Goal: Transaction & Acquisition: Book appointment/travel/reservation

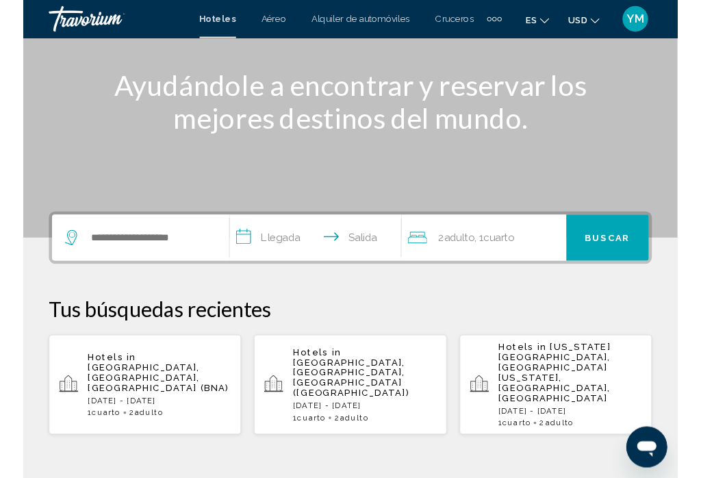
scroll to position [153, 0]
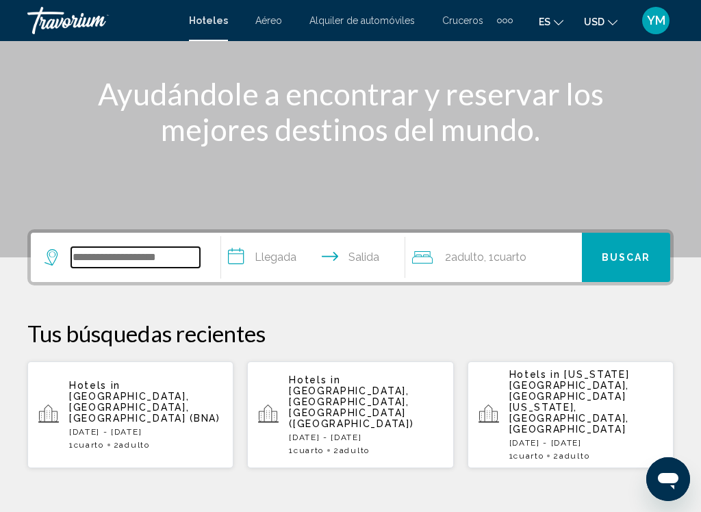
click at [161, 256] on input "Search widget" at bounding box center [135, 257] width 129 height 21
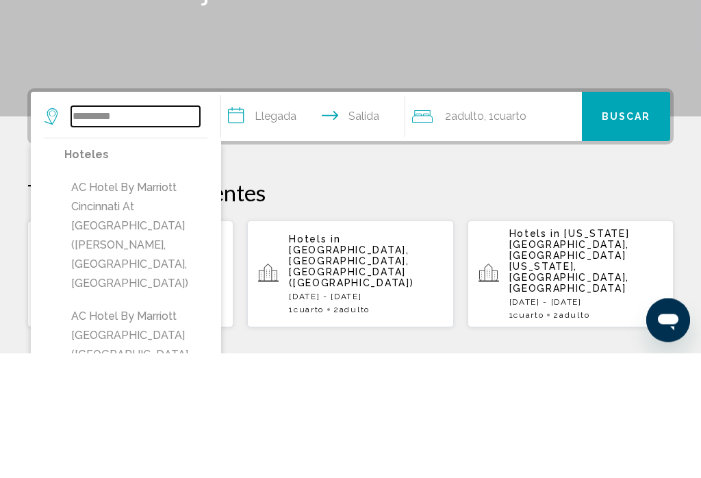
scroll to position [181, 0]
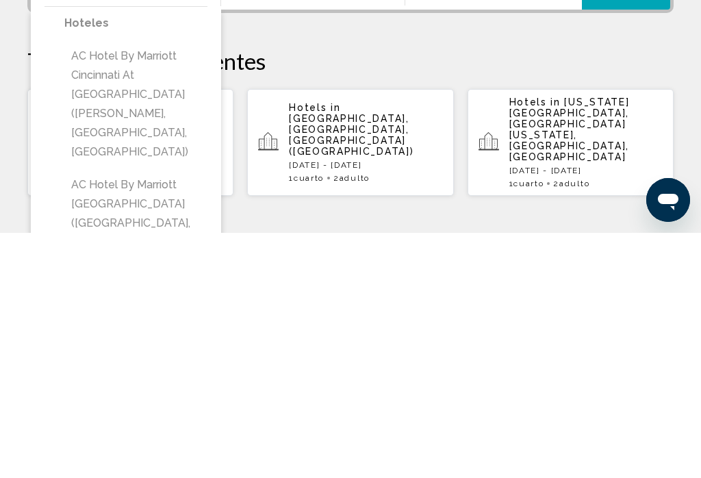
click at [100, 288] on button "AC Hotel by Marriott Cincinnati at [GEOGRAPHIC_DATA] ([GEOGRAPHIC_DATA][PERSON_…" at bounding box center [135, 349] width 143 height 122
type input "**********"
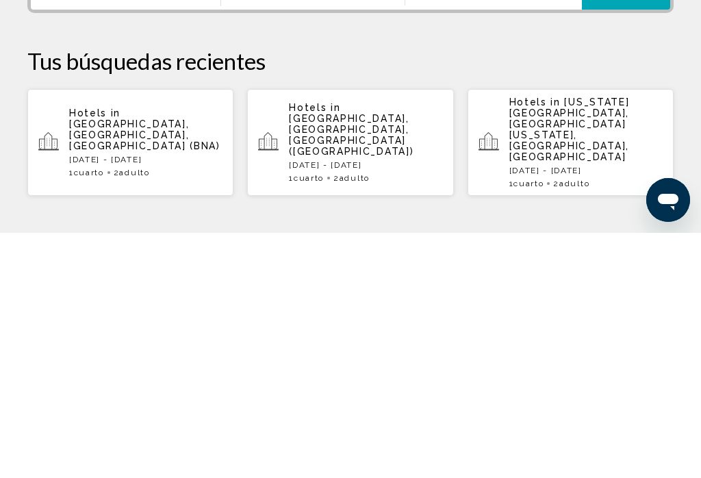
click at [477, 223] on span "Adulto" at bounding box center [467, 229] width 33 height 13
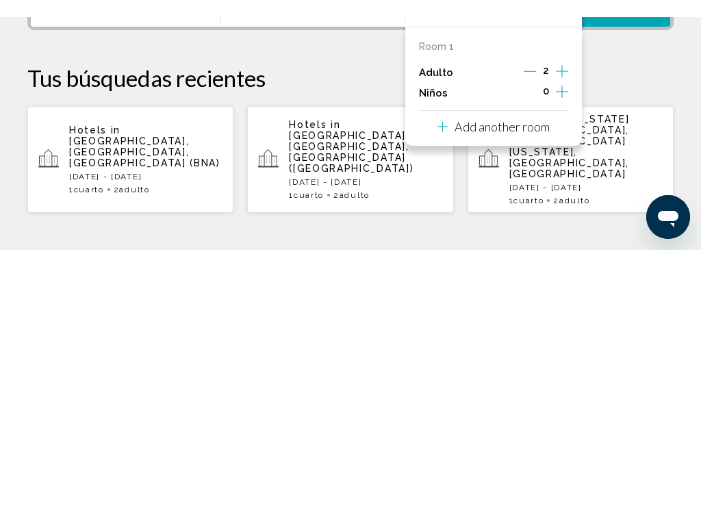
scroll to position [338, 0]
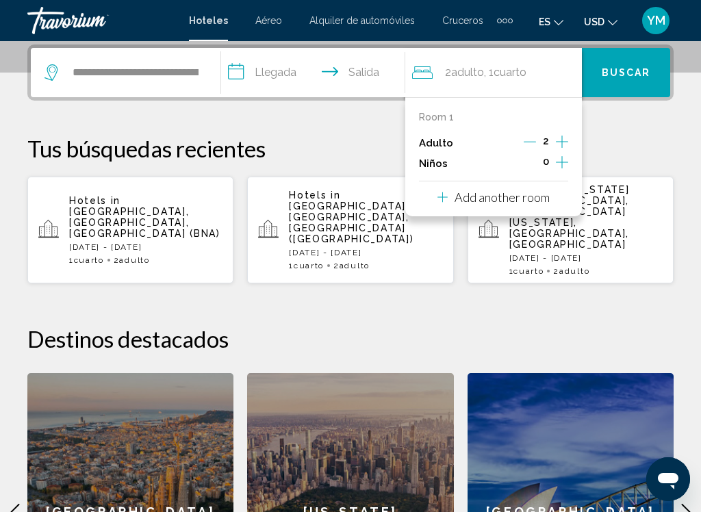
click at [563, 137] on icon "Increment adults" at bounding box center [562, 142] width 12 height 16
click at [564, 161] on icon "Increment children" at bounding box center [562, 162] width 12 height 12
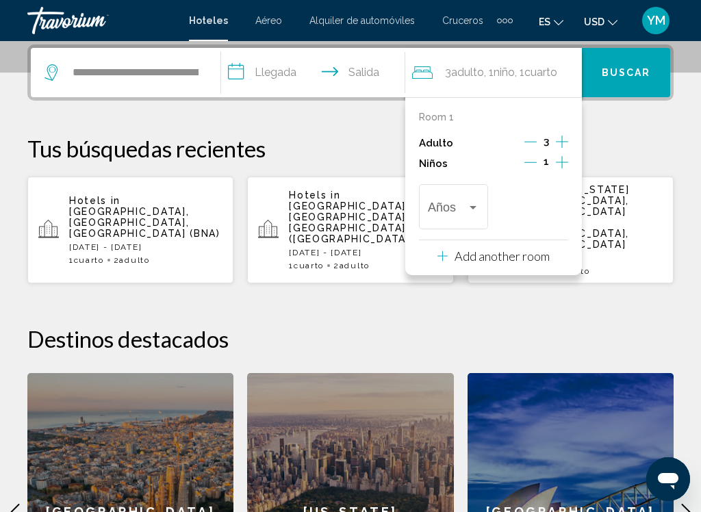
click at [564, 134] on icon "Increment adults" at bounding box center [562, 142] width 12 height 16
click at [636, 64] on button "Buscar" at bounding box center [626, 72] width 88 height 49
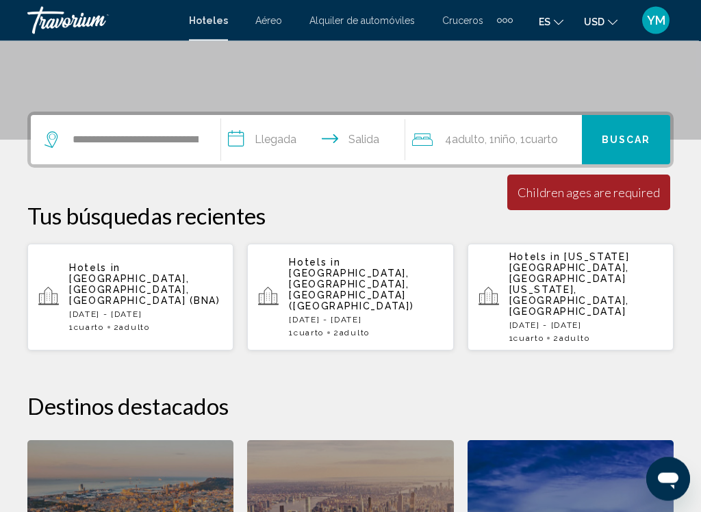
click at [558, 134] on span "Cuarto" at bounding box center [541, 140] width 33 height 13
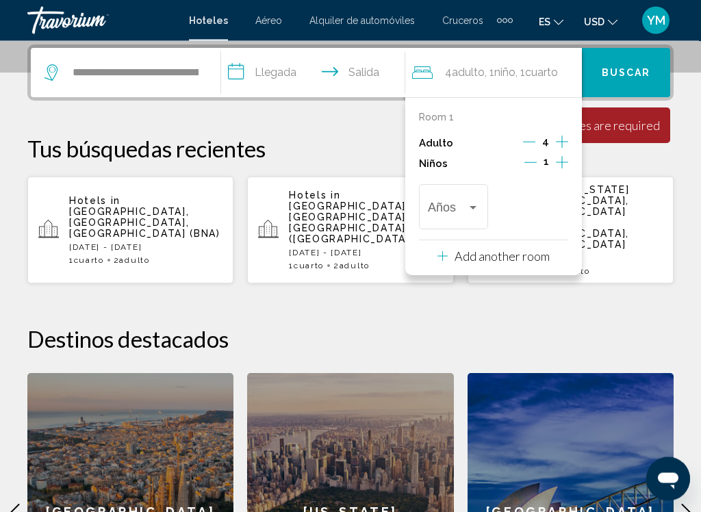
click at [472, 207] on div "Travelers: 4 adults, 1 child" at bounding box center [473, 208] width 7 height 3
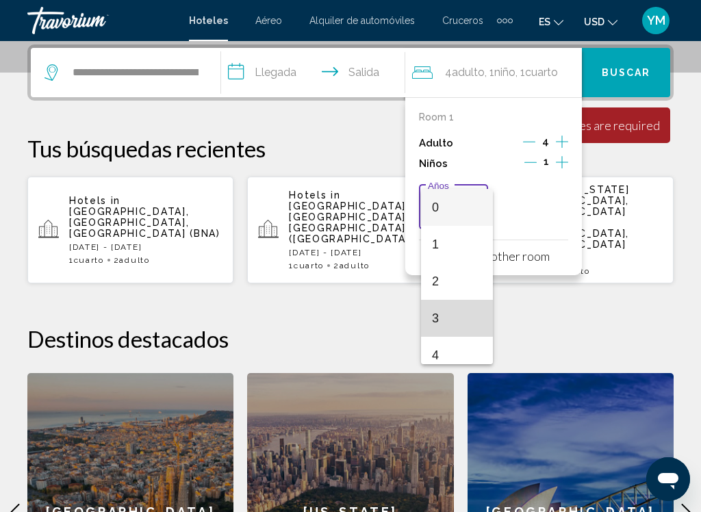
click at [464, 314] on span "3" at bounding box center [457, 318] width 50 height 37
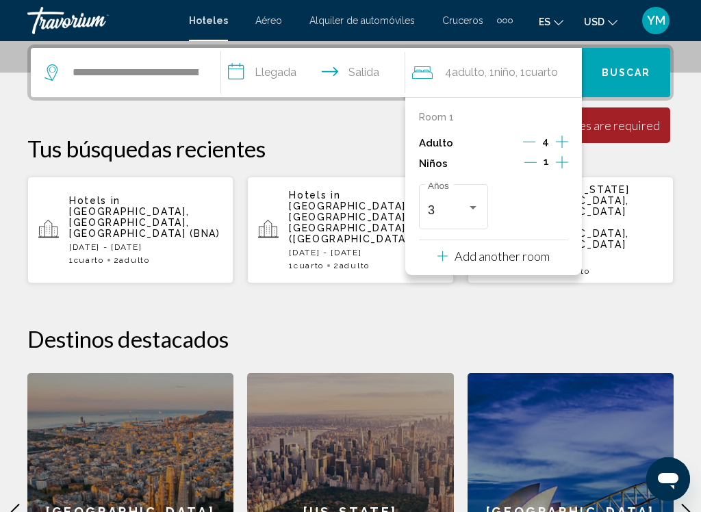
click at [651, 68] on button "Buscar" at bounding box center [626, 72] width 88 height 49
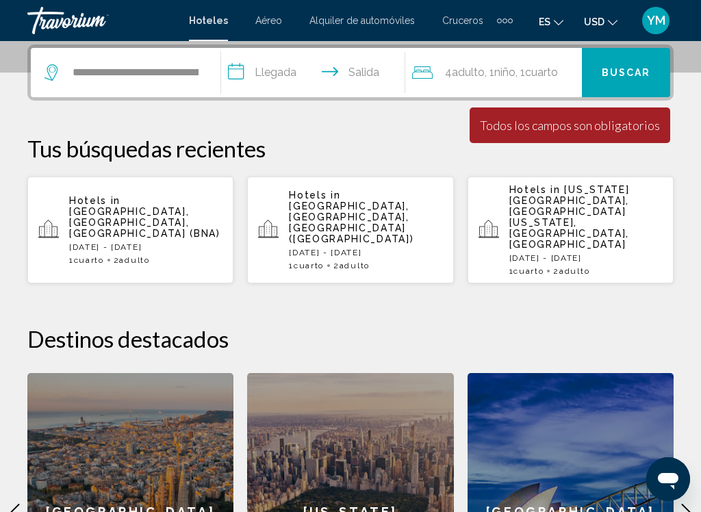
click at [253, 69] on input "**********" at bounding box center [315, 74] width 189 height 53
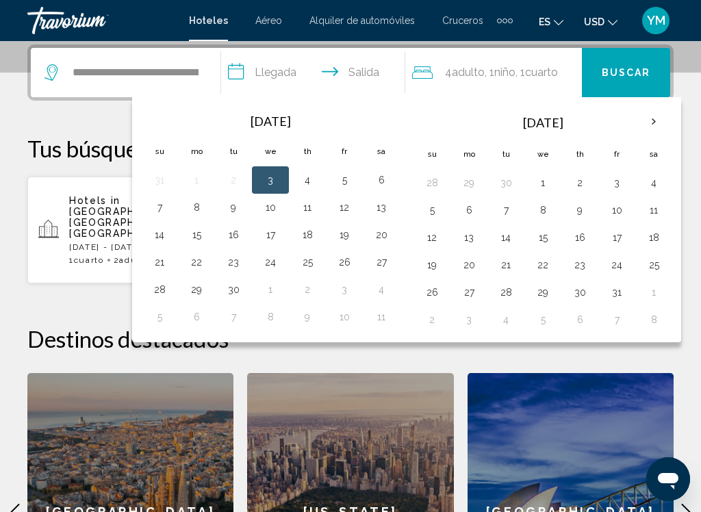
click at [318, 176] on button "4" at bounding box center [307, 179] width 22 height 19
click at [354, 177] on button "5" at bounding box center [344, 179] width 22 height 19
type input "**********"
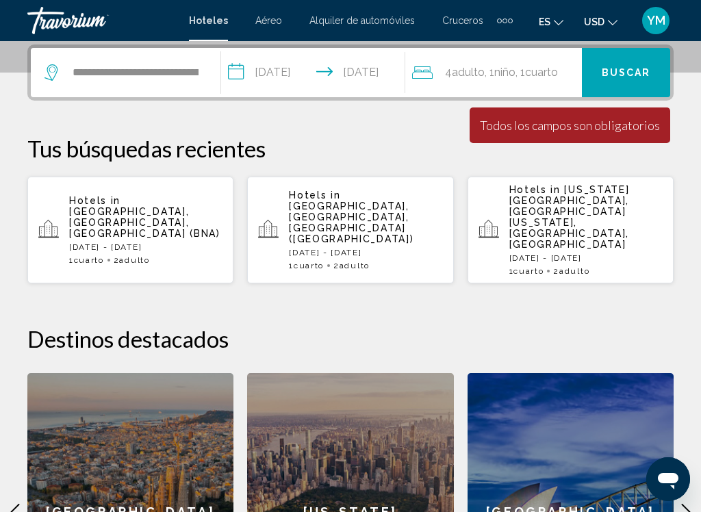
click at [647, 59] on button "Buscar" at bounding box center [626, 72] width 88 height 49
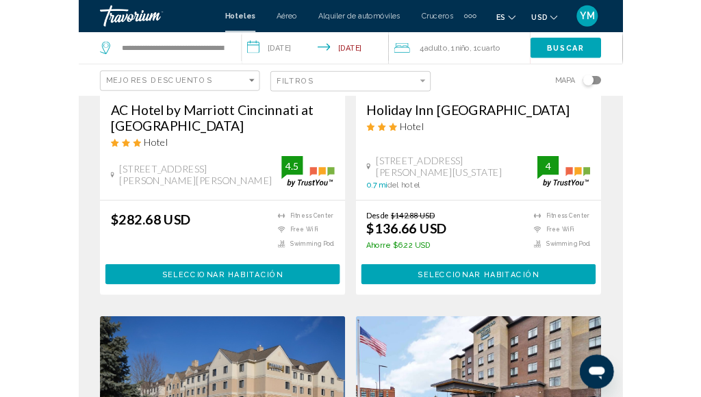
scroll to position [273, 0]
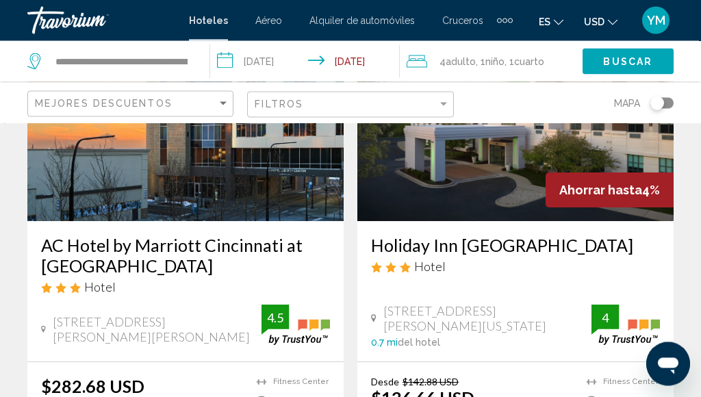
click at [108, 191] on img "Main content" at bounding box center [185, 112] width 316 height 219
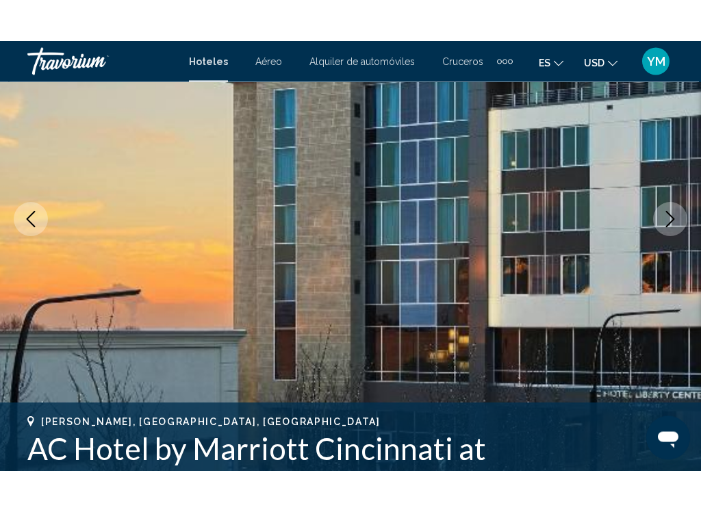
scroll to position [183, 0]
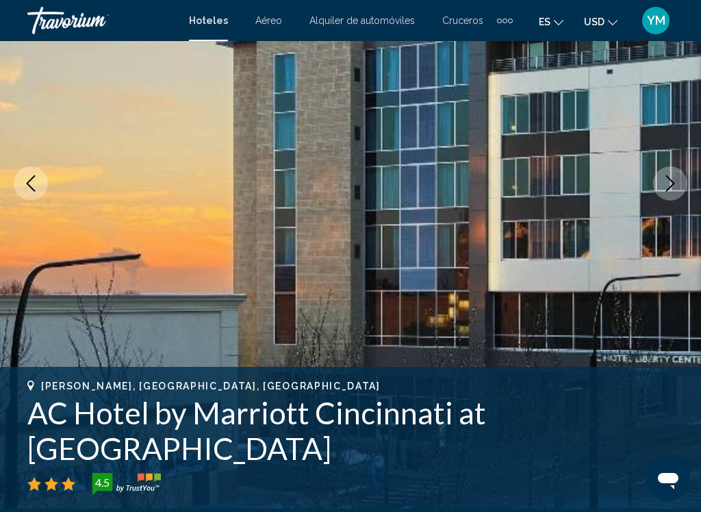
click at [681, 180] on button "Next image" at bounding box center [670, 183] width 34 height 34
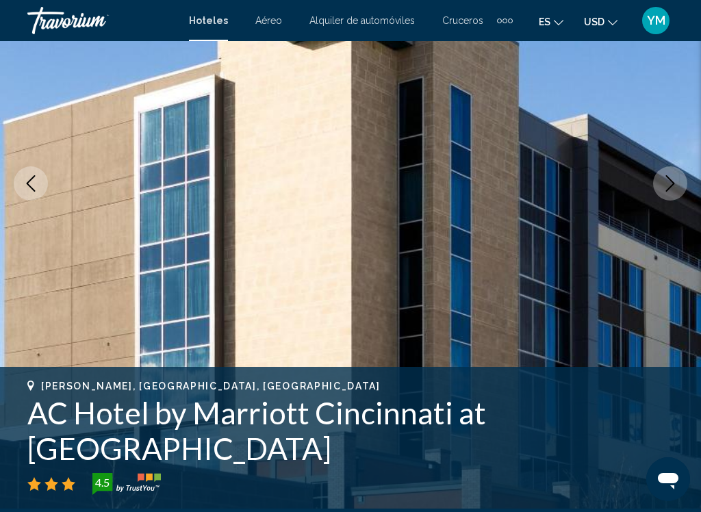
click at [667, 178] on icon "Next image" at bounding box center [670, 183] width 16 height 16
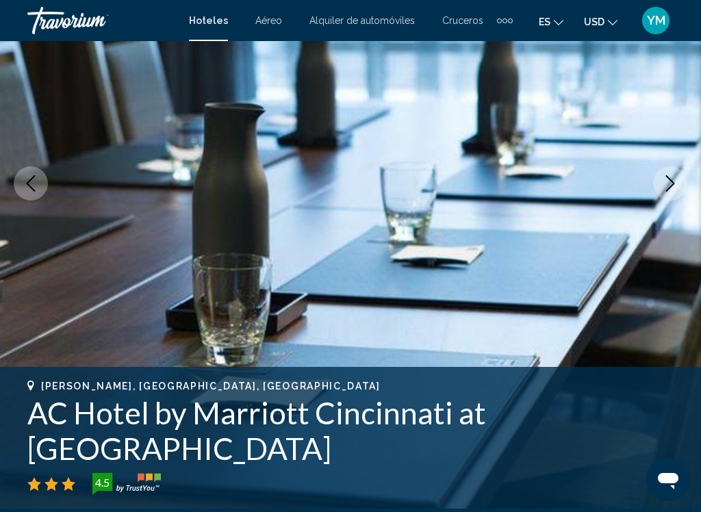
click at [670, 189] on icon "Next image" at bounding box center [670, 183] width 16 height 16
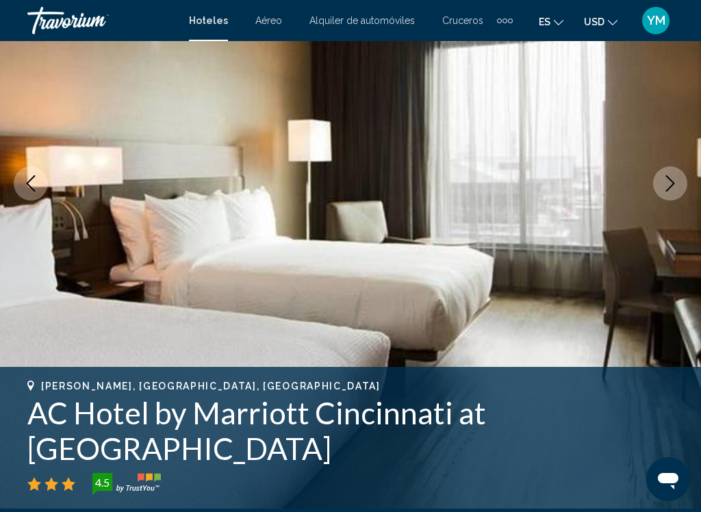
click at [676, 186] on icon "Next image" at bounding box center [670, 183] width 16 height 16
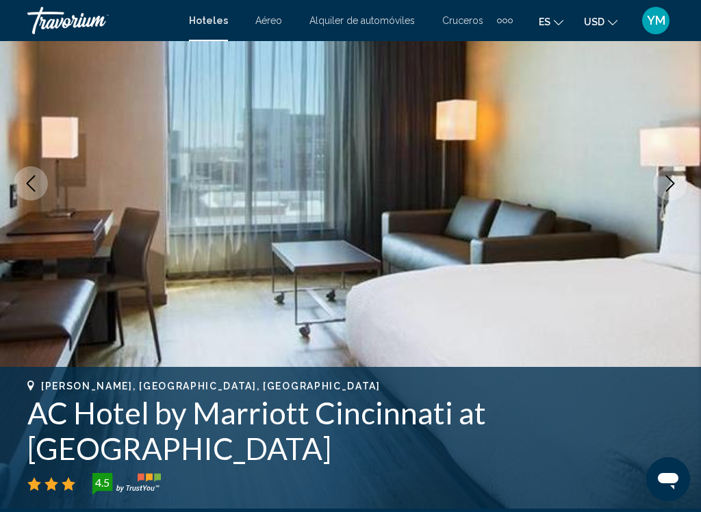
click at [671, 187] on icon "Next image" at bounding box center [670, 183] width 9 height 16
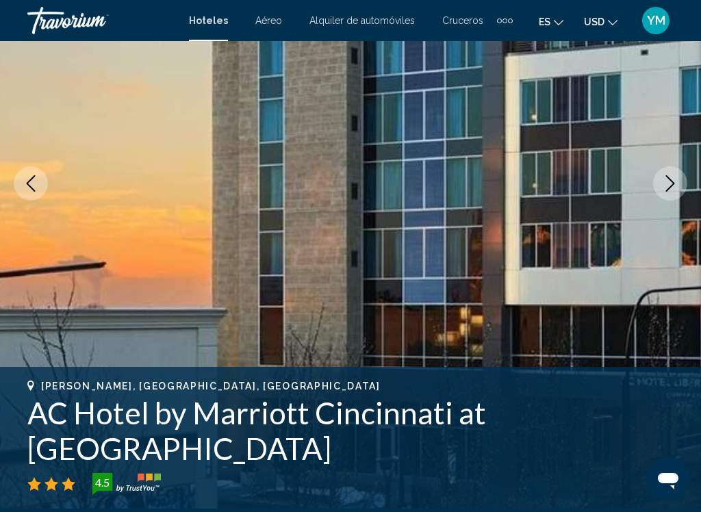
click at [672, 186] on icon "Next image" at bounding box center [670, 183] width 9 height 16
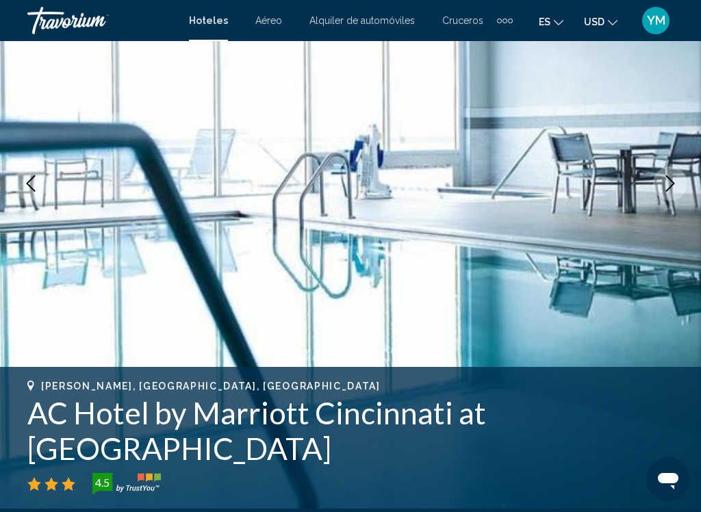
click at [679, 182] on button "Next image" at bounding box center [670, 183] width 34 height 34
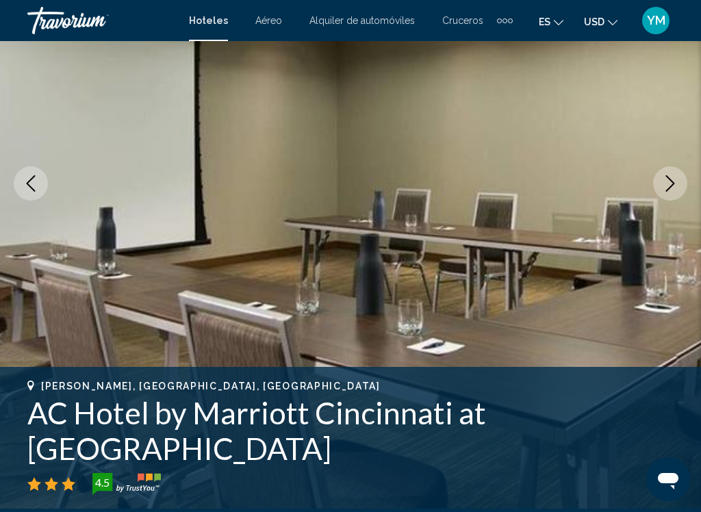
click at [670, 189] on icon "Next image" at bounding box center [670, 183] width 16 height 16
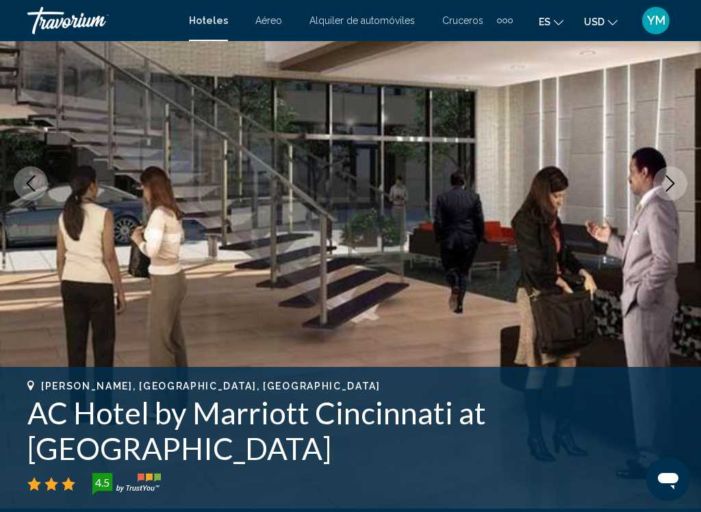
click at [672, 186] on icon "Next image" at bounding box center [670, 183] width 9 height 16
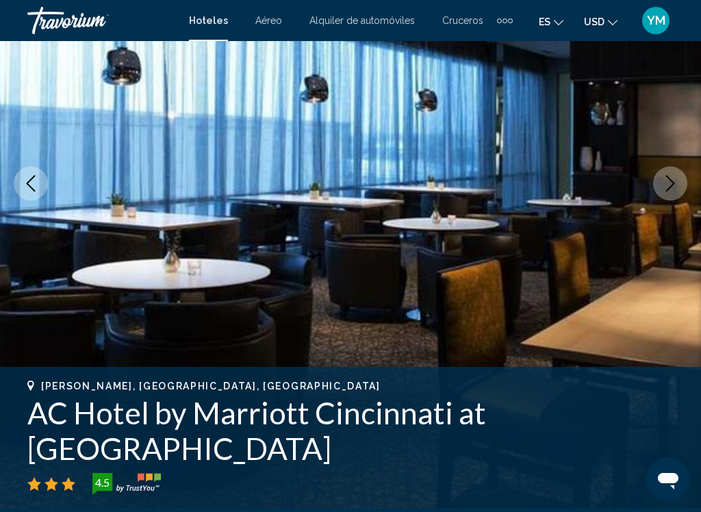
click at [666, 181] on icon "Next image" at bounding box center [670, 183] width 16 height 16
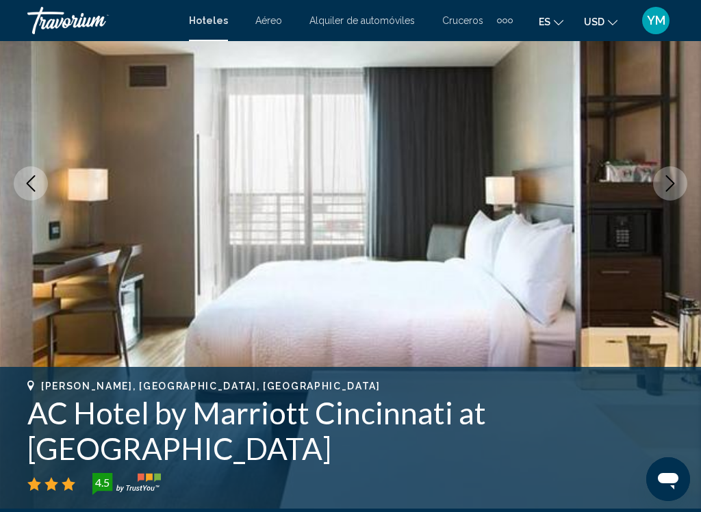
click at [665, 186] on icon "Next image" at bounding box center [670, 183] width 16 height 16
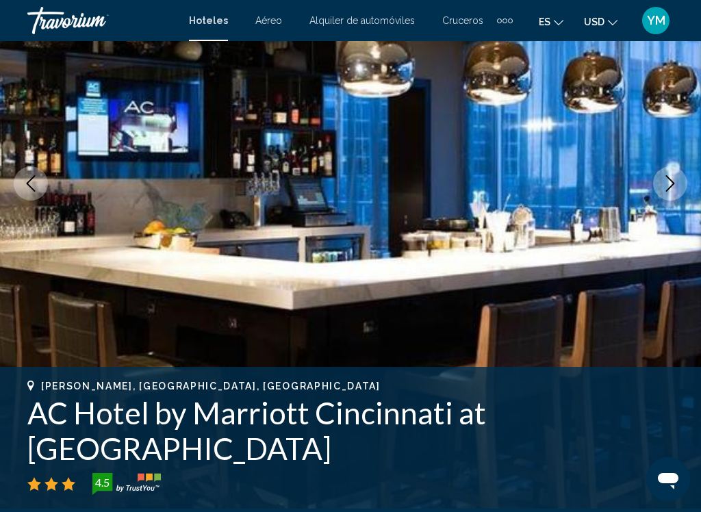
click at [672, 183] on icon "Next image" at bounding box center [670, 183] width 16 height 16
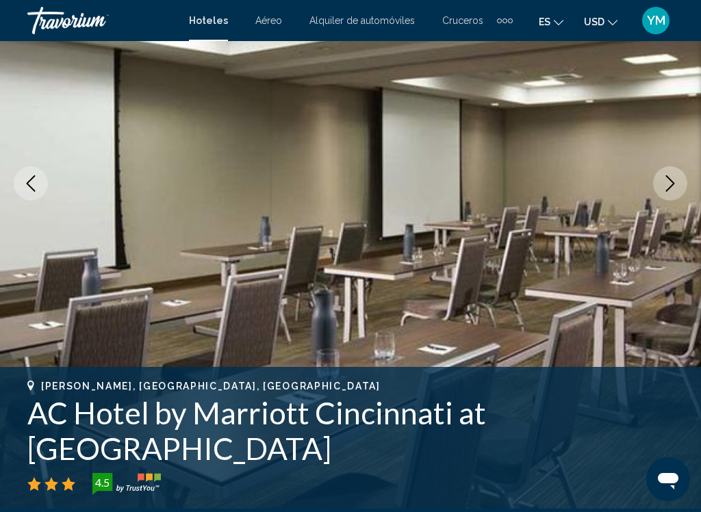
click at [671, 179] on icon "Next image" at bounding box center [670, 183] width 16 height 16
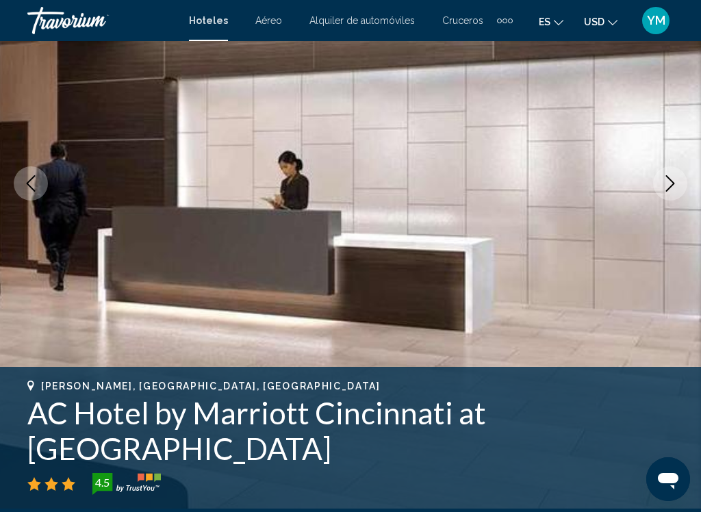
click at [664, 186] on icon "Next image" at bounding box center [670, 183] width 16 height 16
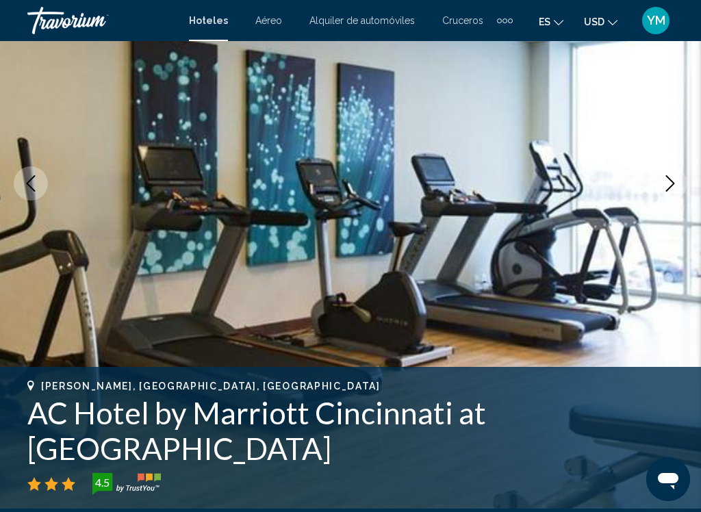
click at [657, 182] on button "Next image" at bounding box center [670, 183] width 34 height 34
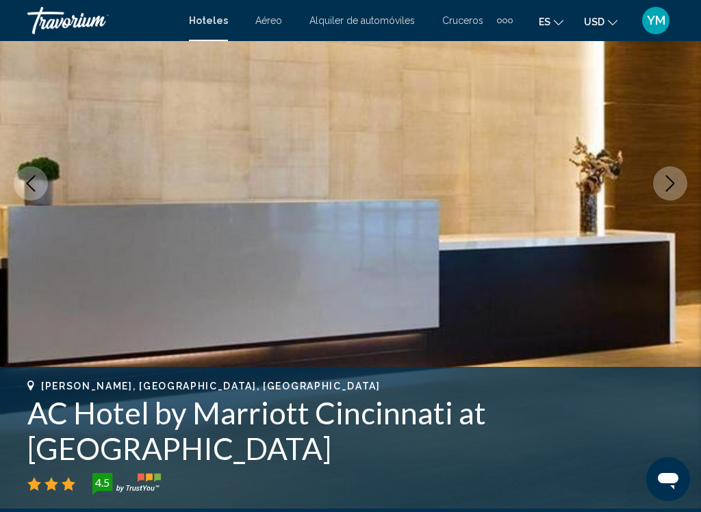
click at [674, 181] on icon "Next image" at bounding box center [670, 183] width 16 height 16
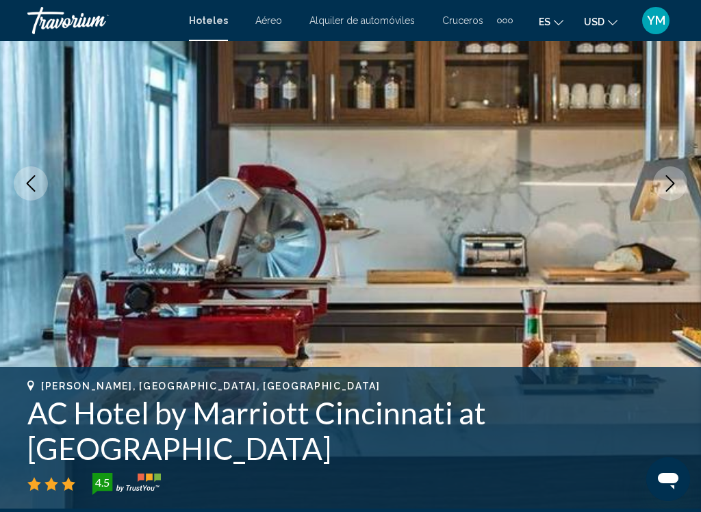
click at [674, 179] on icon "Next image" at bounding box center [670, 183] width 16 height 16
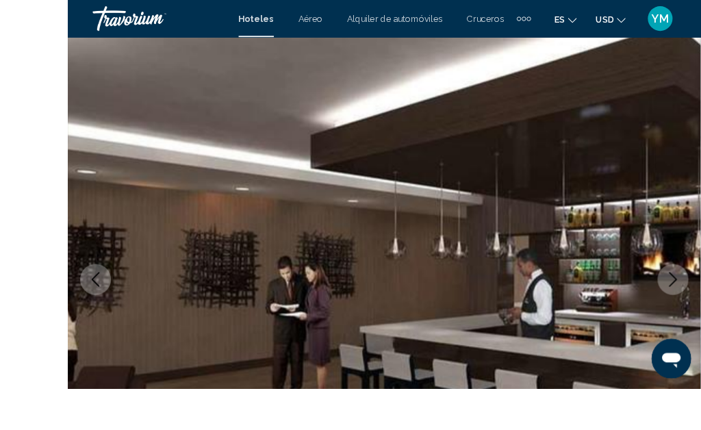
scroll to position [129, 0]
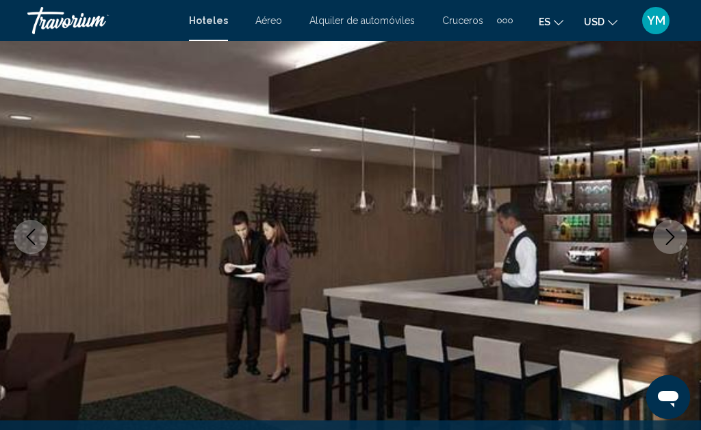
click at [671, 233] on icon "Next image" at bounding box center [670, 237] width 16 height 16
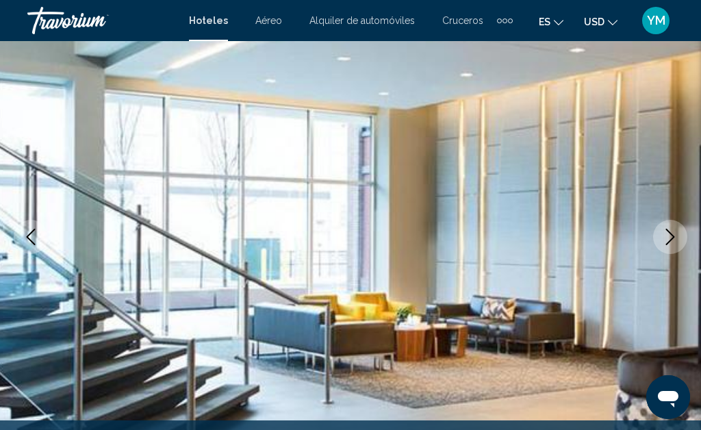
click at [679, 233] on button "Next image" at bounding box center [670, 237] width 34 height 34
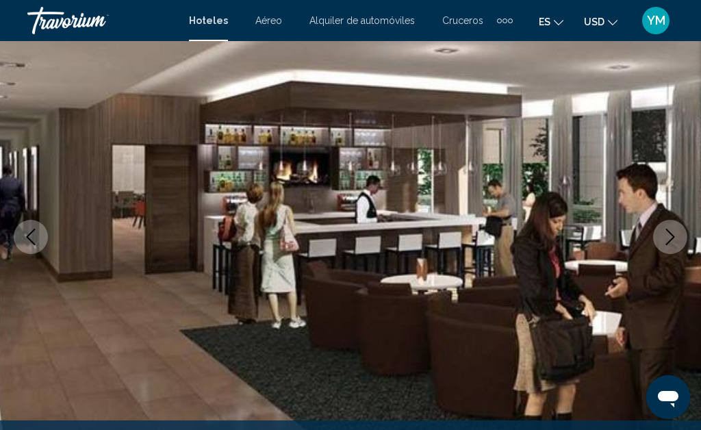
click at [31, 222] on button "Previous image" at bounding box center [31, 237] width 34 height 34
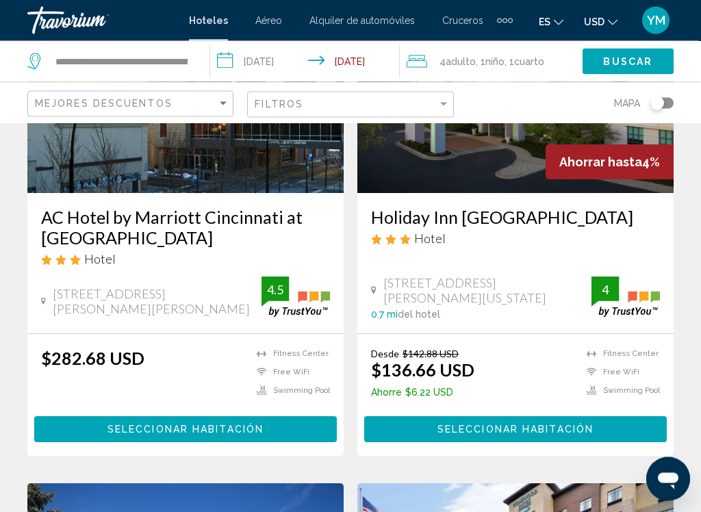
scroll to position [197, 0]
click at [169, 305] on span "[STREET_ADDRESS][PERSON_NAME][PERSON_NAME]" at bounding box center [157, 301] width 209 height 30
click at [116, 305] on span "[STREET_ADDRESS][PERSON_NAME][PERSON_NAME]" at bounding box center [157, 301] width 209 height 30
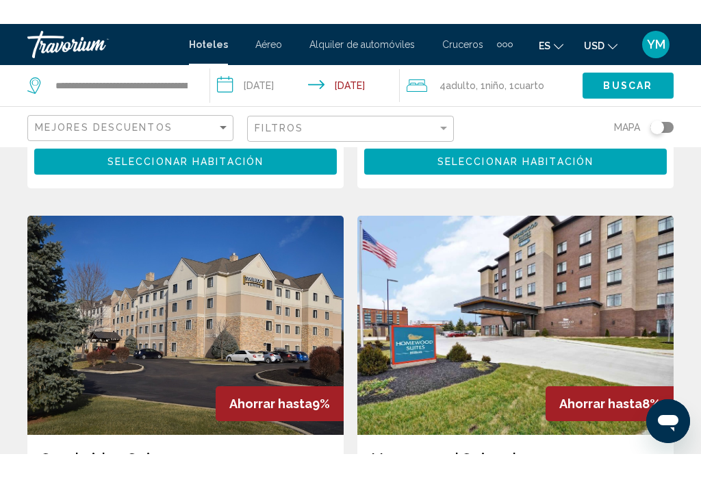
scroll to position [444, 0]
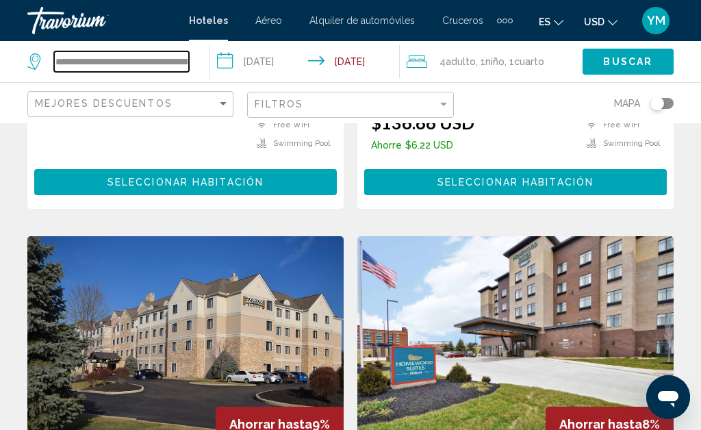
click at [164, 55] on input "**********" at bounding box center [121, 61] width 135 height 21
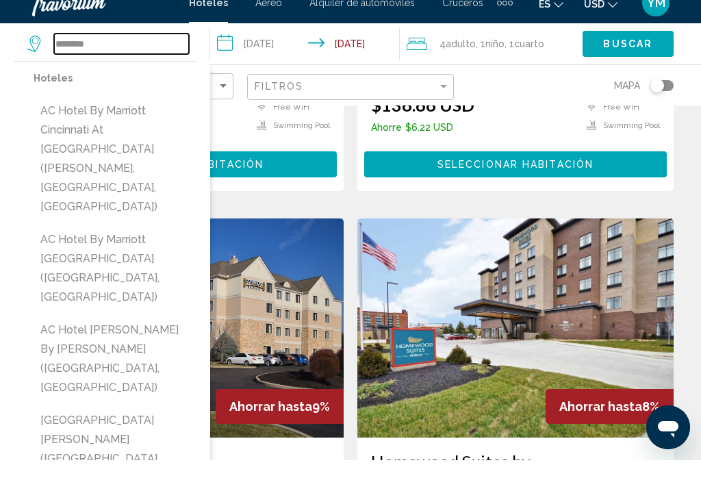
click at [164, 51] on input "********" at bounding box center [121, 61] width 135 height 21
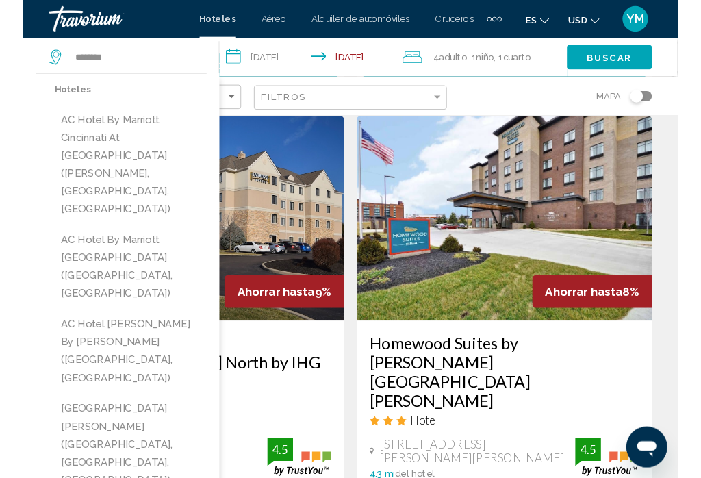
scroll to position [555, 0]
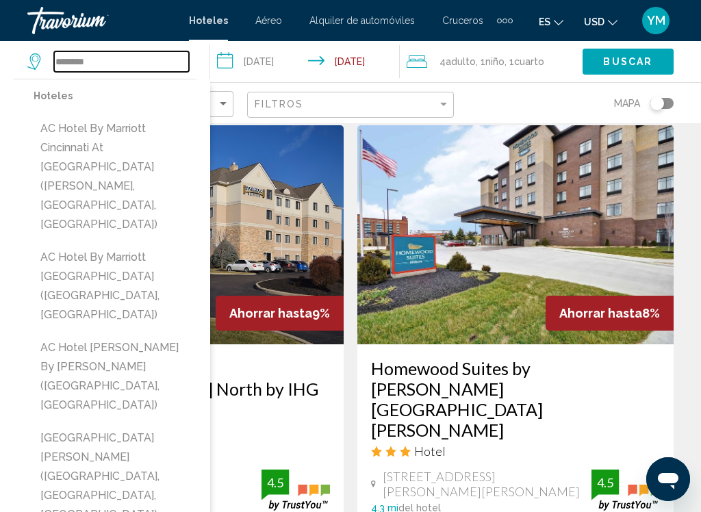
click at [128, 65] on input "********" at bounding box center [121, 61] width 135 height 21
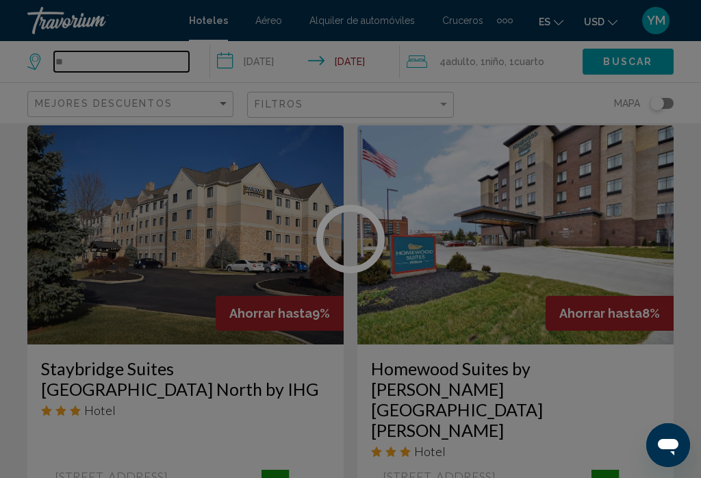
type input "*"
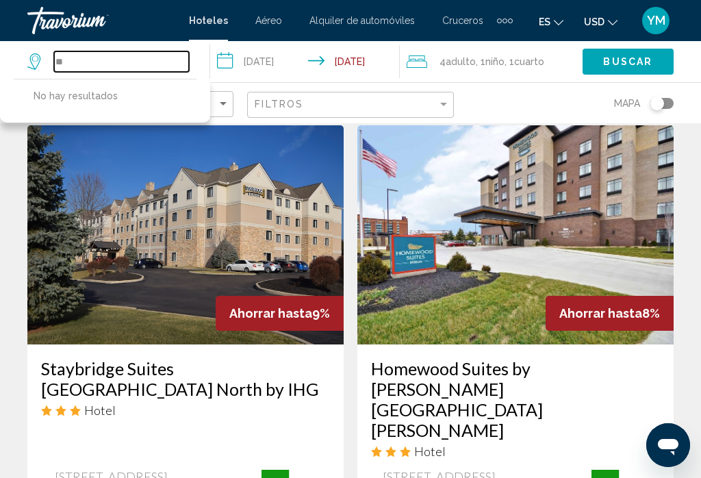
type input "*"
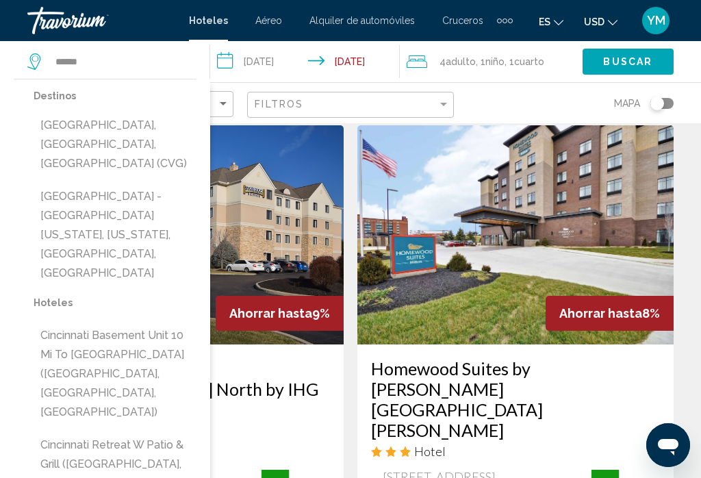
click at [149, 133] on button "[GEOGRAPHIC_DATA], [GEOGRAPHIC_DATA], [GEOGRAPHIC_DATA] (CVG)" at bounding box center [115, 144] width 163 height 64
type input "**********"
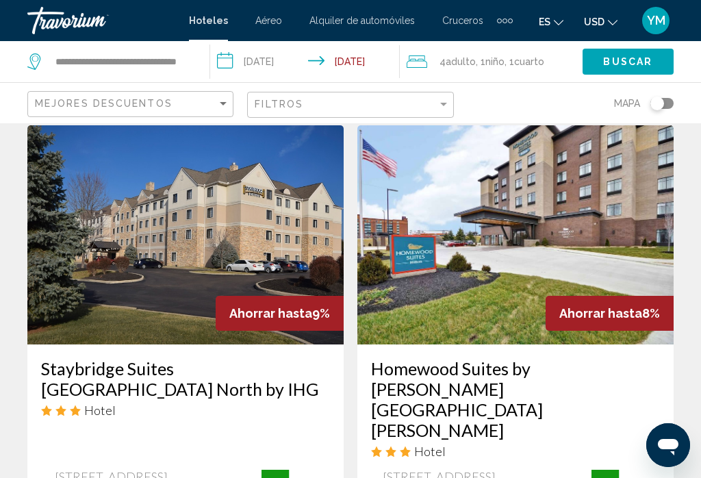
click at [620, 53] on button "Buscar" at bounding box center [628, 61] width 91 height 25
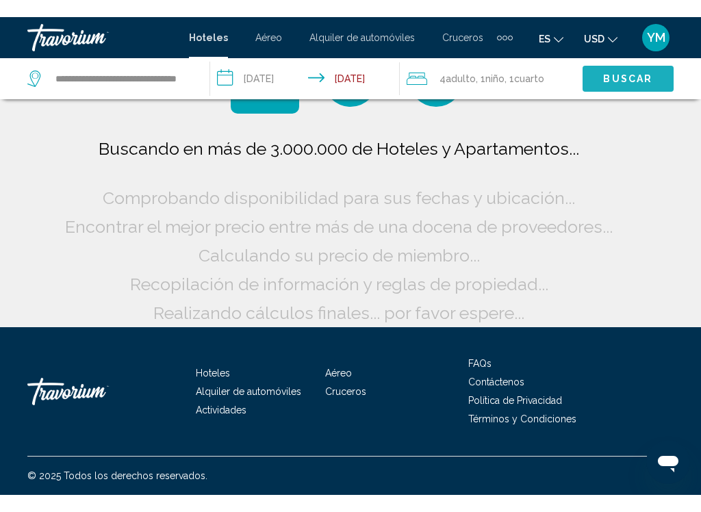
scroll to position [40, 0]
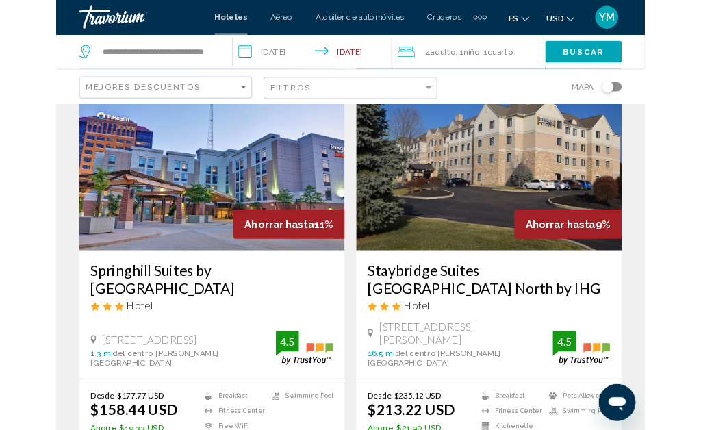
scroll to position [2996, 0]
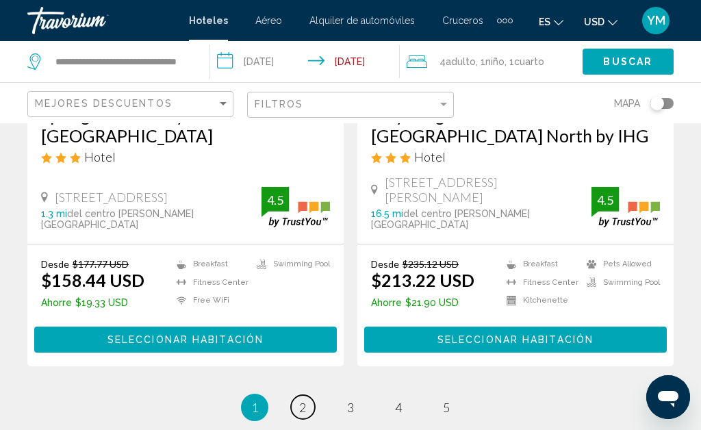
click at [300, 396] on span "2" at bounding box center [302, 407] width 7 height 15
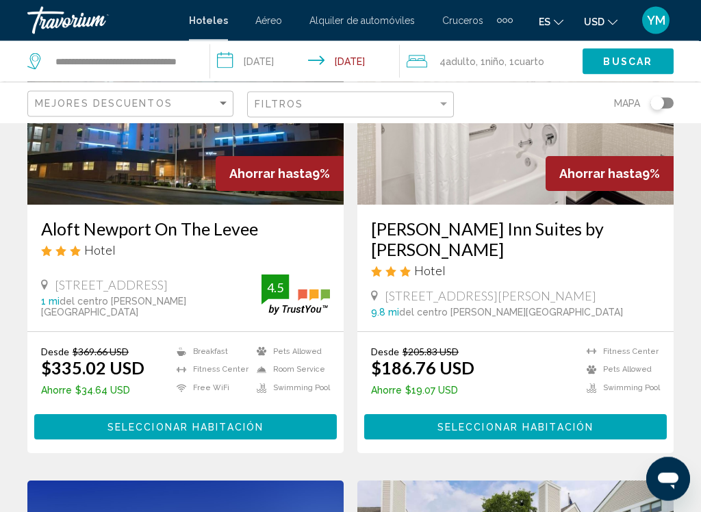
scroll to position [187, 0]
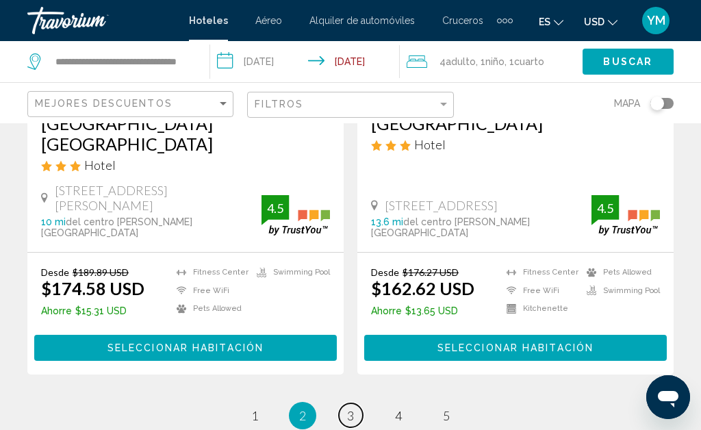
click at [362, 396] on link "page 3" at bounding box center [351, 415] width 24 height 24
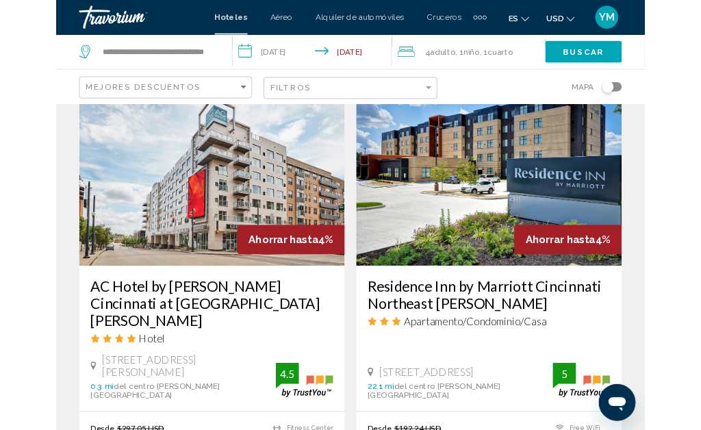
scroll to position [2141, 0]
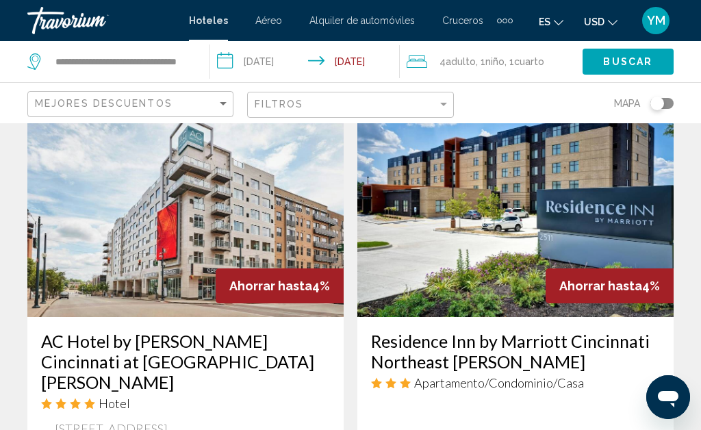
click at [233, 219] on img "Main content" at bounding box center [185, 207] width 316 height 219
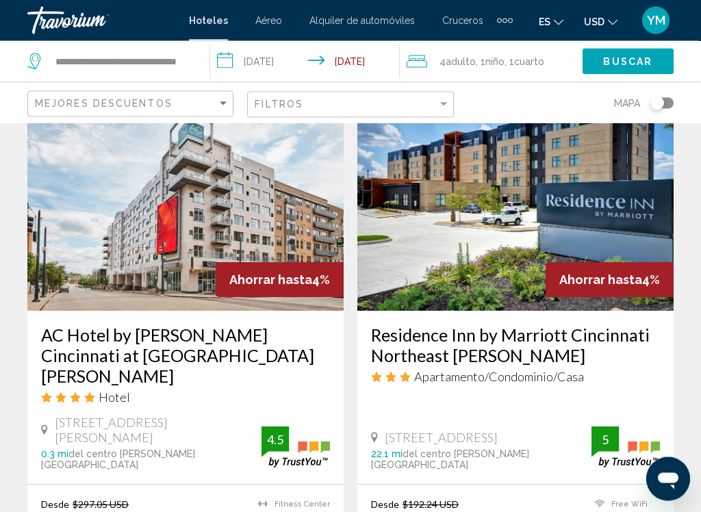
scroll to position [2145, 0]
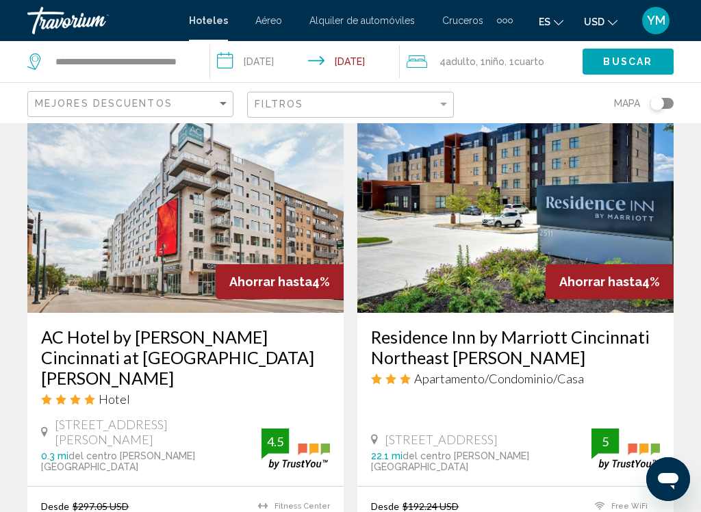
click at [154, 196] on img "Main content" at bounding box center [185, 203] width 316 height 219
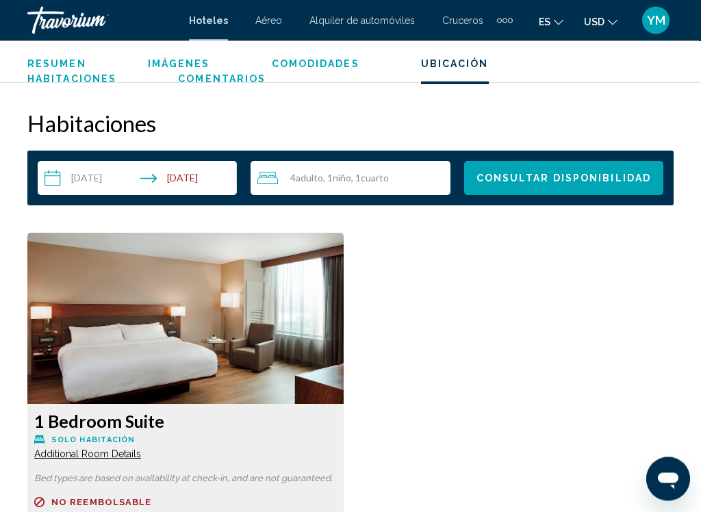
scroll to position [2123, 0]
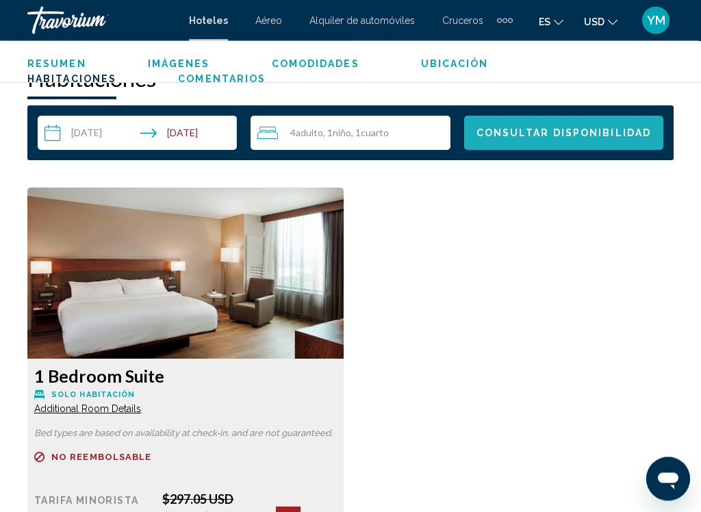
click at [603, 129] on span "Consultar disponibilidad" at bounding box center [564, 134] width 175 height 11
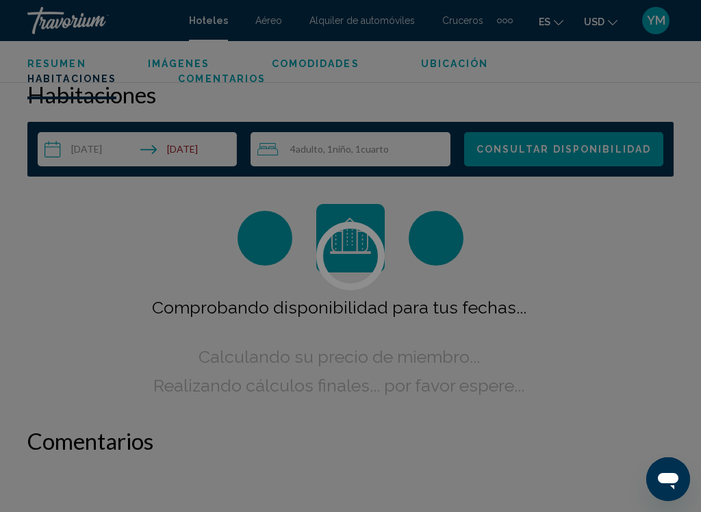
scroll to position [2150, 0]
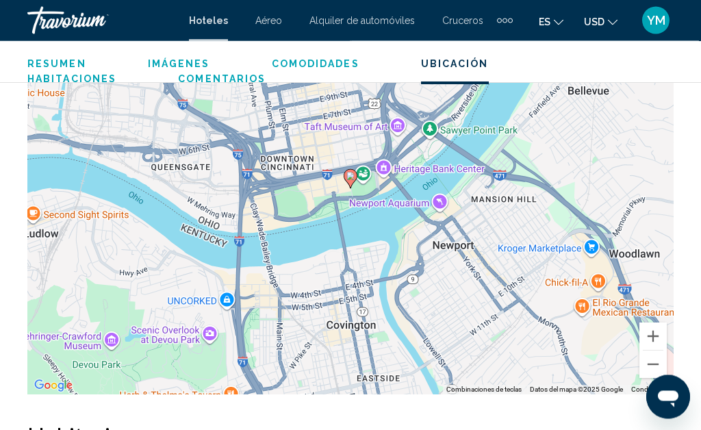
scroll to position [1809, 0]
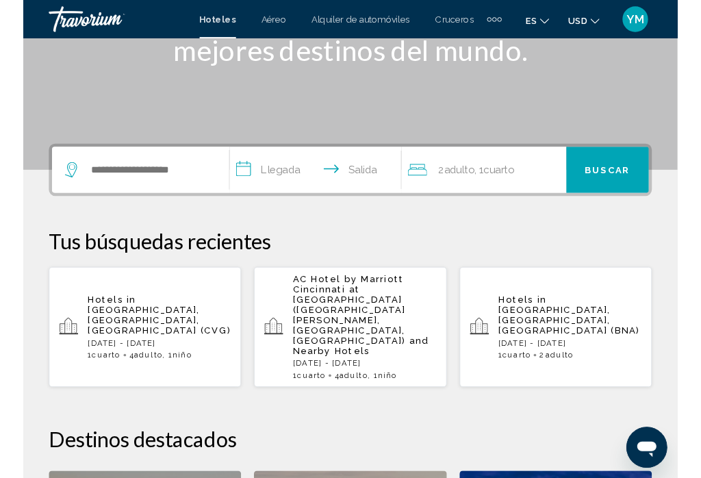
scroll to position [265, 0]
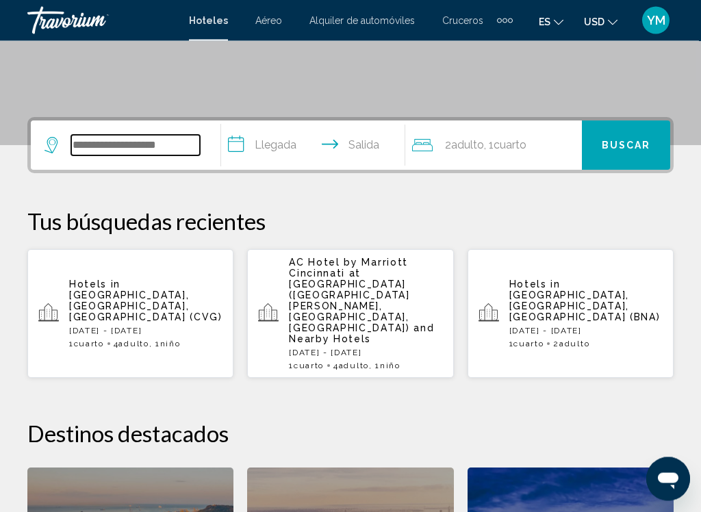
click at [155, 146] on input "Search widget" at bounding box center [135, 146] width 129 height 21
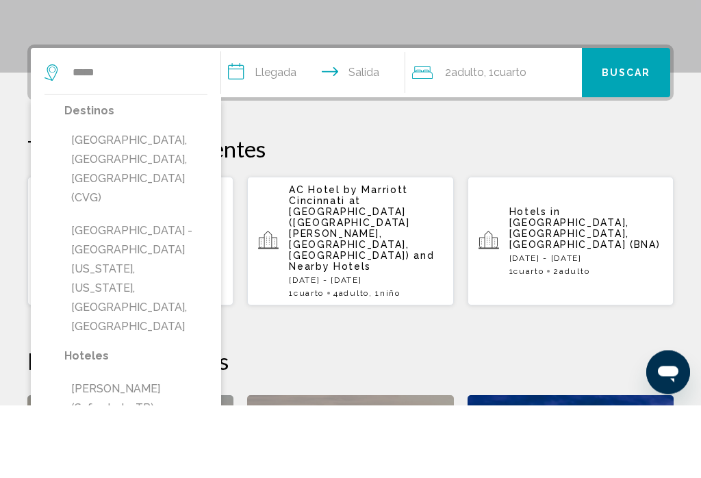
click at [158, 201] on button "[GEOGRAPHIC_DATA], [GEOGRAPHIC_DATA], [GEOGRAPHIC_DATA] (CVG)" at bounding box center [135, 243] width 143 height 84
type input "**********"
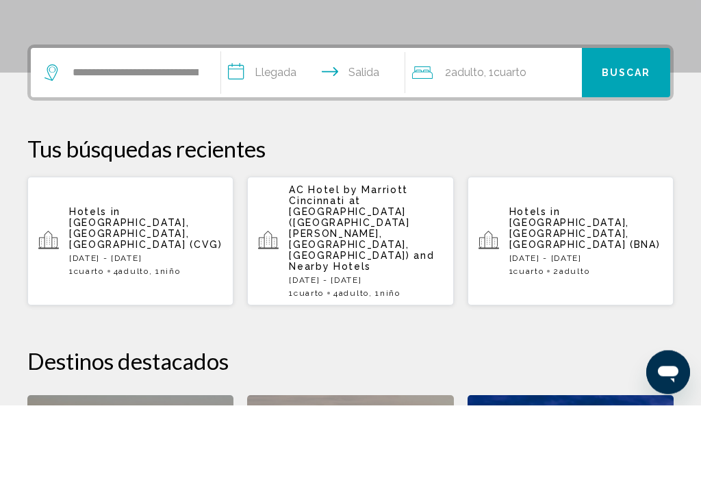
click at [242, 121] on input "**********" at bounding box center [315, 147] width 189 height 53
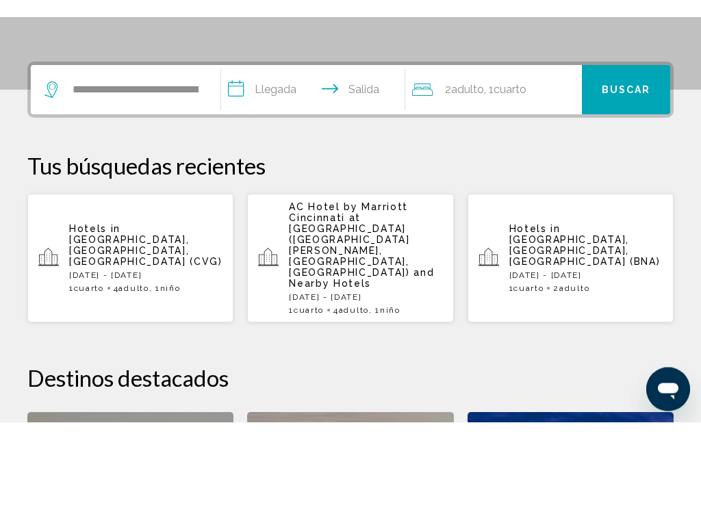
scroll to position [338, 0]
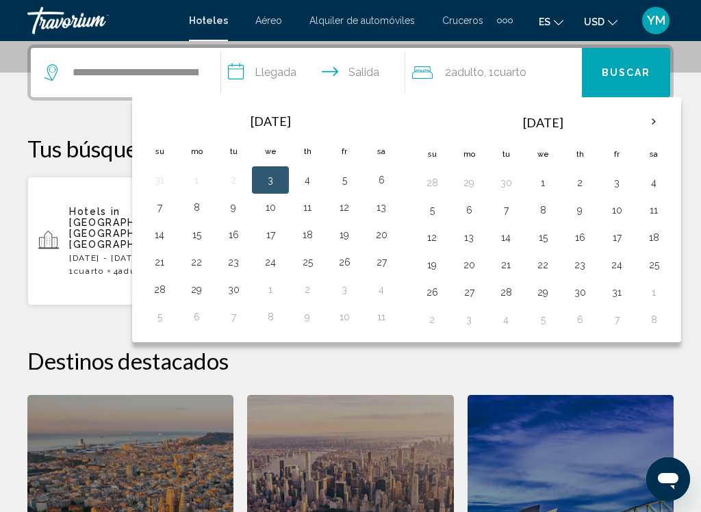
click at [349, 178] on button "5" at bounding box center [344, 179] width 22 height 19
click at [255, 72] on input "**********" at bounding box center [315, 74] width 189 height 53
click at [392, 180] on button "6" at bounding box center [381, 179] width 22 height 19
type input "**********"
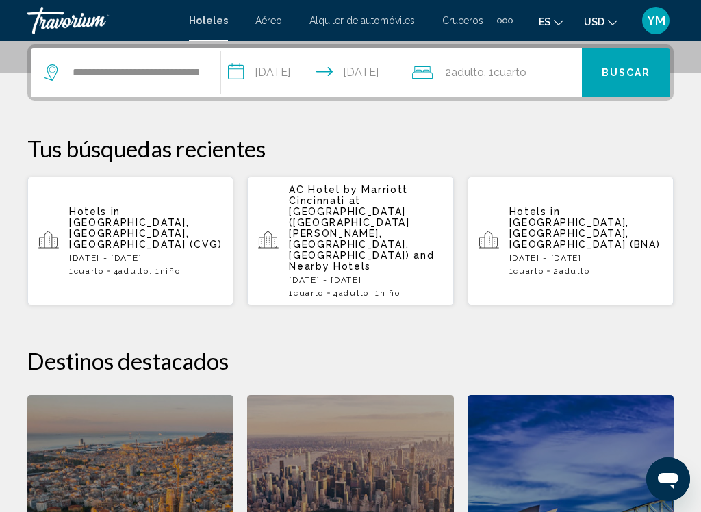
click at [514, 75] on span "Cuarto" at bounding box center [510, 72] width 33 height 13
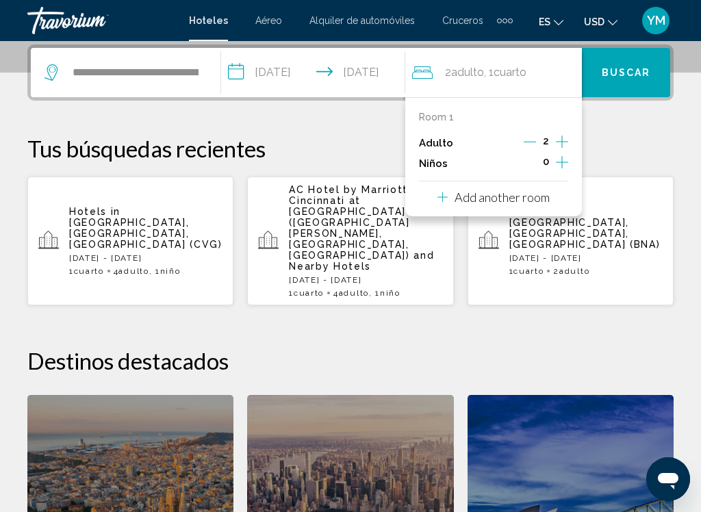
click at [568, 138] on icon "Increment adults" at bounding box center [562, 142] width 12 height 16
click at [568, 135] on icon "Increment adults" at bounding box center [562, 142] width 12 height 16
click at [566, 161] on icon "Increment children" at bounding box center [562, 162] width 12 height 16
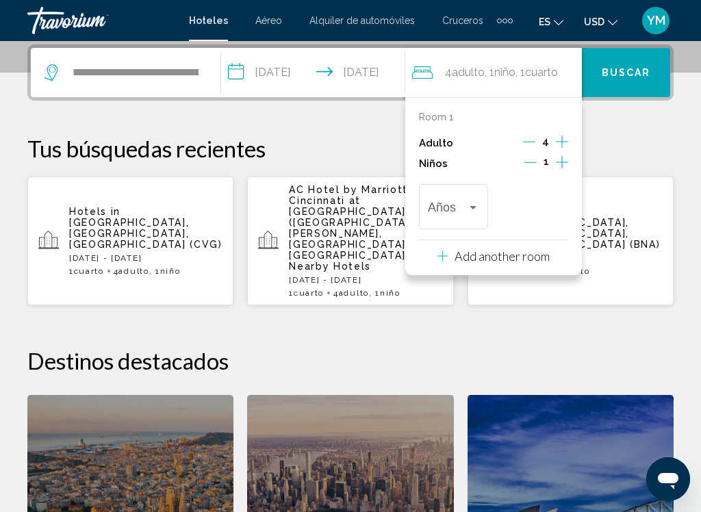
click at [634, 69] on span "Buscar" at bounding box center [626, 73] width 49 height 11
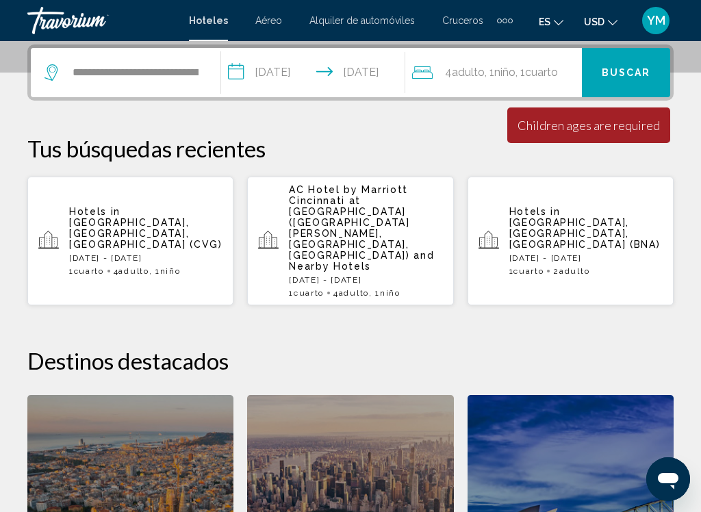
click at [580, 129] on div "Children ages are required" at bounding box center [589, 125] width 142 height 15
click at [554, 64] on span ", 1 Cuarto habitaciones" at bounding box center [537, 72] width 42 height 19
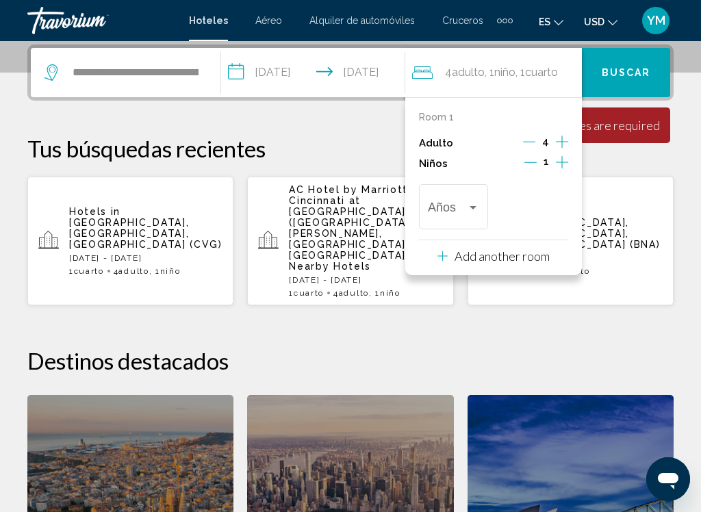
click at [479, 203] on div "Travelers: 4 adults, 1 child" at bounding box center [473, 207] width 12 height 11
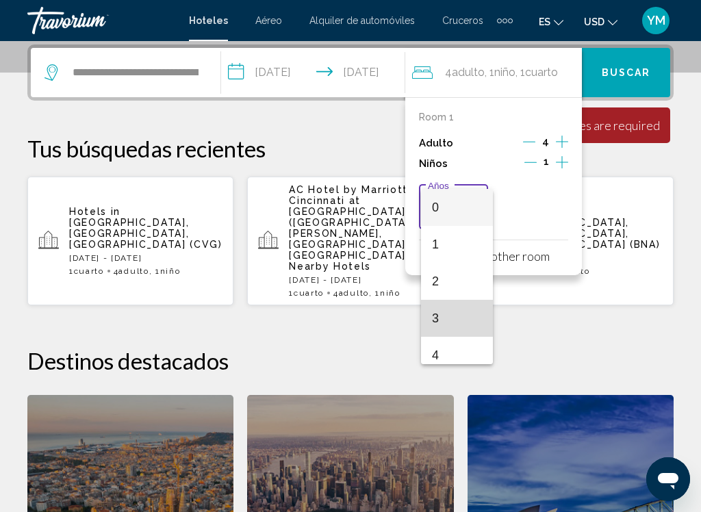
click at [459, 315] on span "3" at bounding box center [457, 318] width 50 height 37
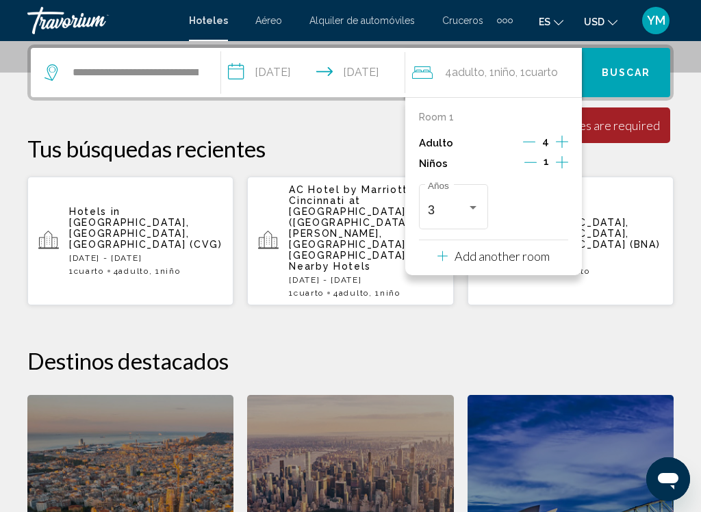
click at [646, 134] on div "La duración mínima de la estadía es de 1 [PERSON_NAME]. Todos los [PERSON_NAME]…" at bounding box center [588, 126] width 163 height 36
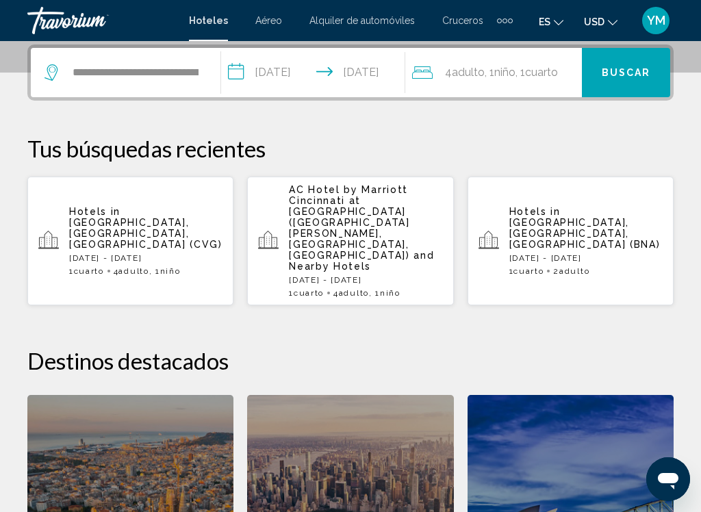
click at [640, 126] on div "**********" at bounding box center [350, 362] width 701 height 635
click at [629, 75] on span "Buscar" at bounding box center [626, 73] width 49 height 11
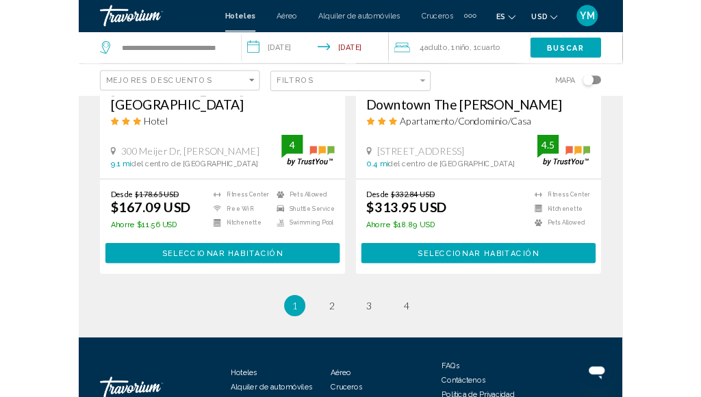
scroll to position [2866, 0]
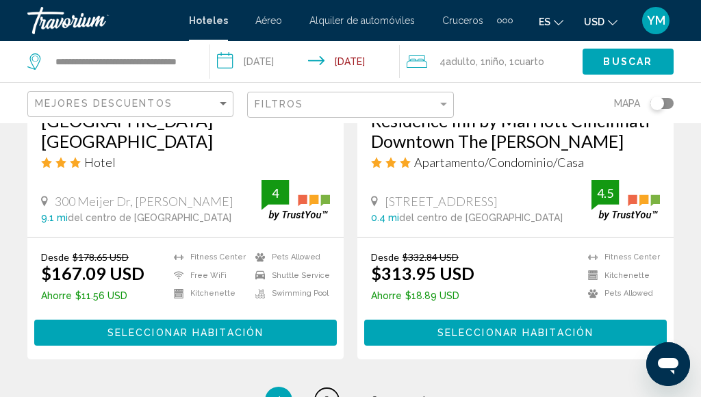
click at [331, 388] on link "page 2" at bounding box center [327, 400] width 24 height 24
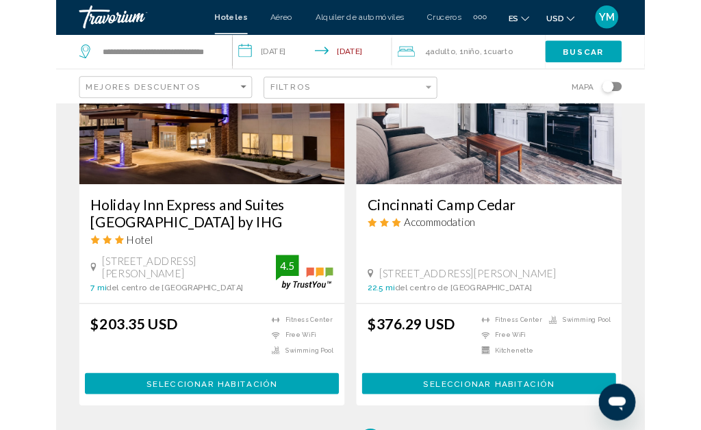
scroll to position [2823, 0]
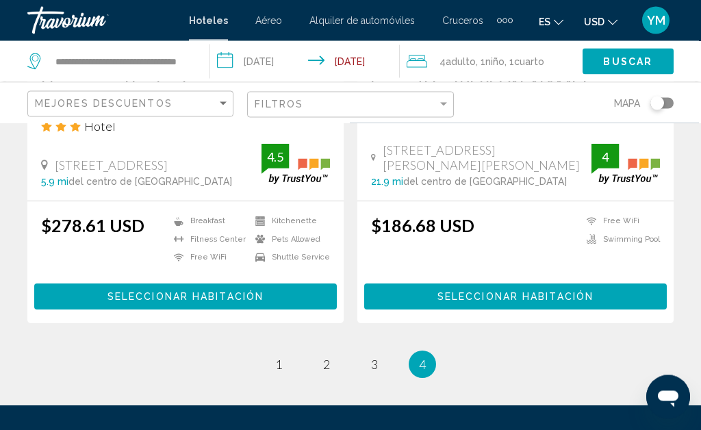
scroll to position [3018, 0]
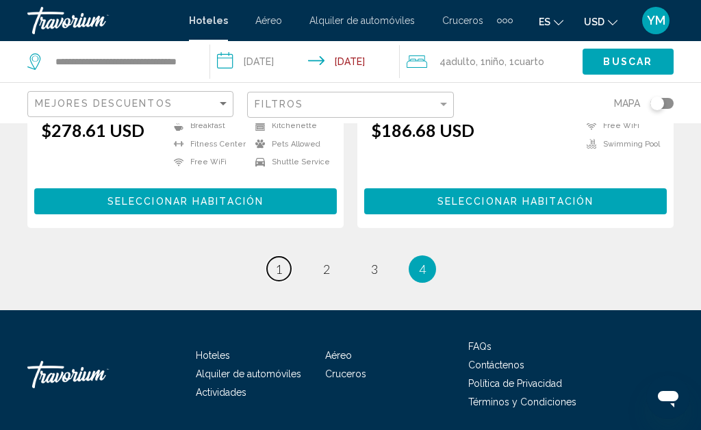
click at [288, 257] on link "page 1" at bounding box center [279, 269] width 24 height 24
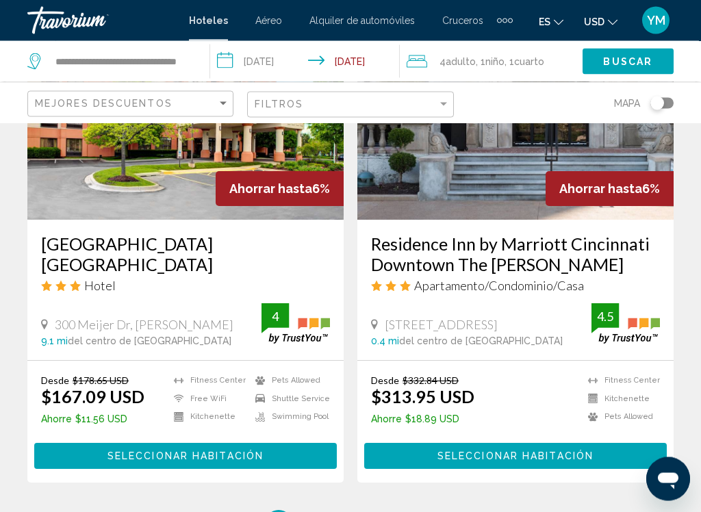
scroll to position [2743, 0]
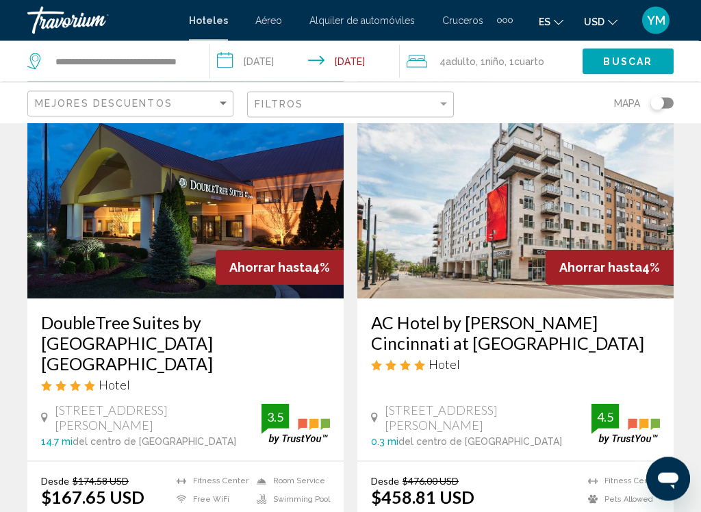
scroll to position [594, 0]
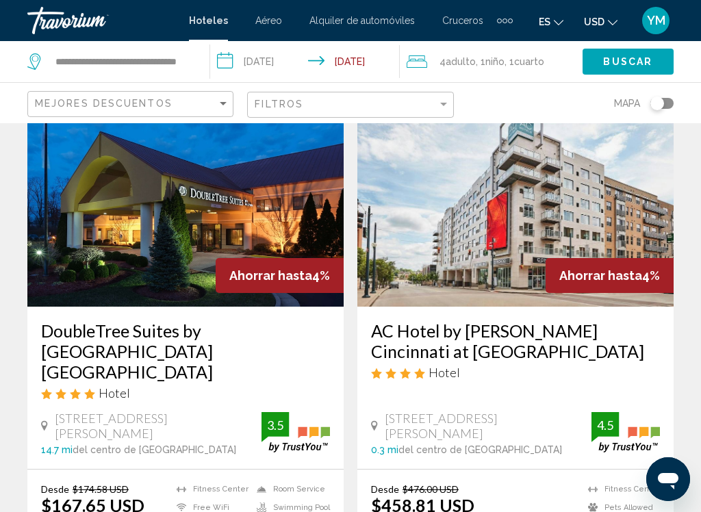
click at [519, 246] on img "Main content" at bounding box center [515, 197] width 316 height 219
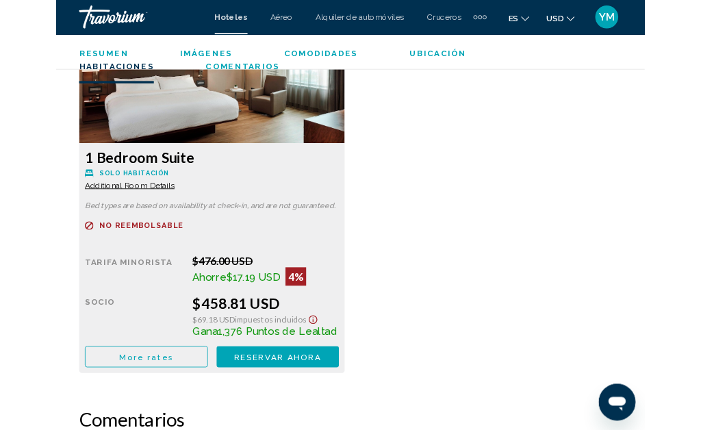
scroll to position [2349, 0]
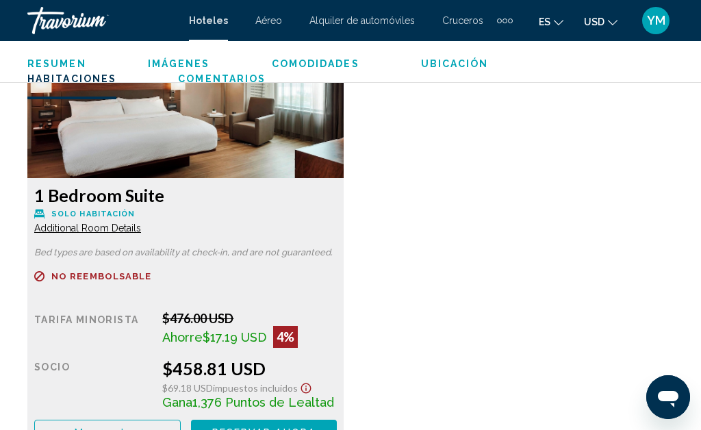
click at [220, 120] on img "Main content" at bounding box center [185, 92] width 316 height 171
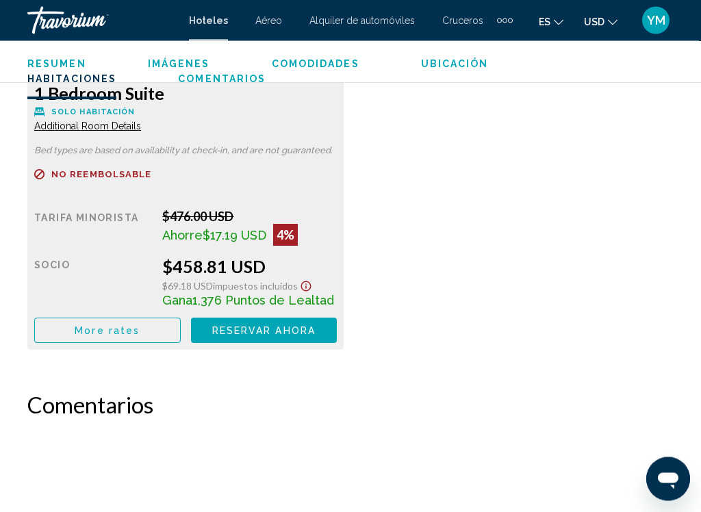
scroll to position [2454, 0]
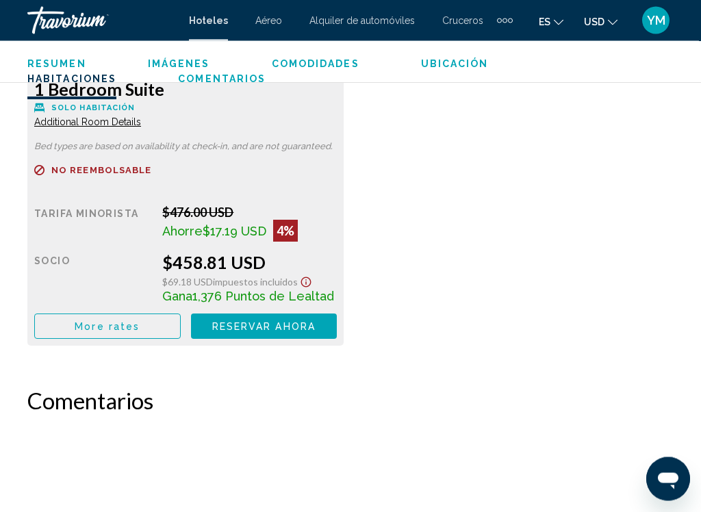
click at [281, 322] on span "Reservar ahora" at bounding box center [263, 327] width 103 height 11
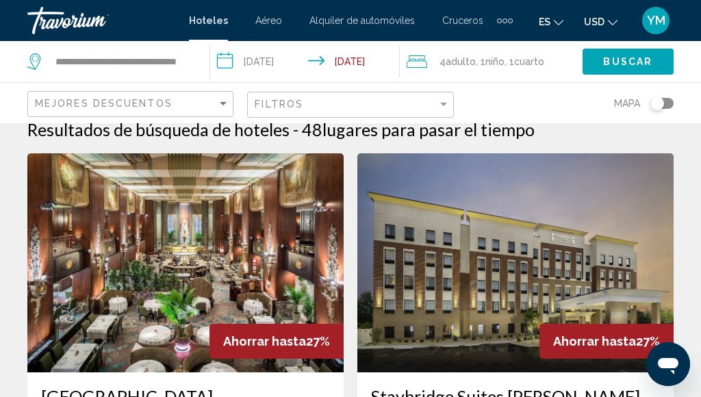
scroll to position [12, 0]
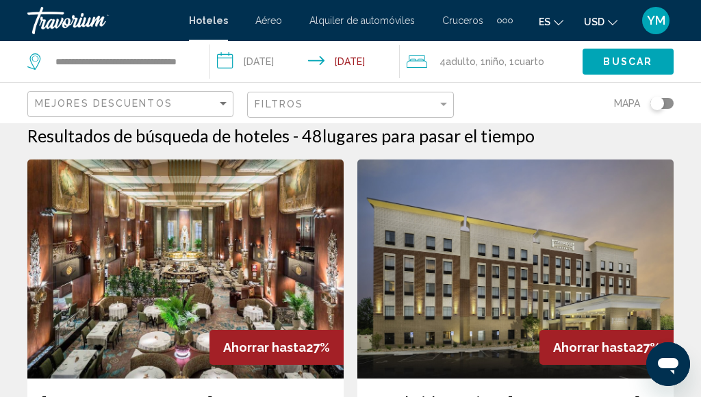
click at [83, 296] on img "Main content" at bounding box center [185, 269] width 316 height 219
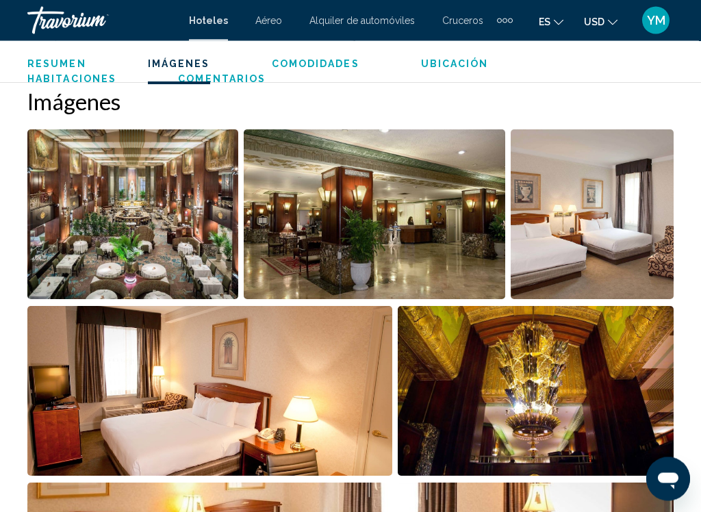
scroll to position [905, 0]
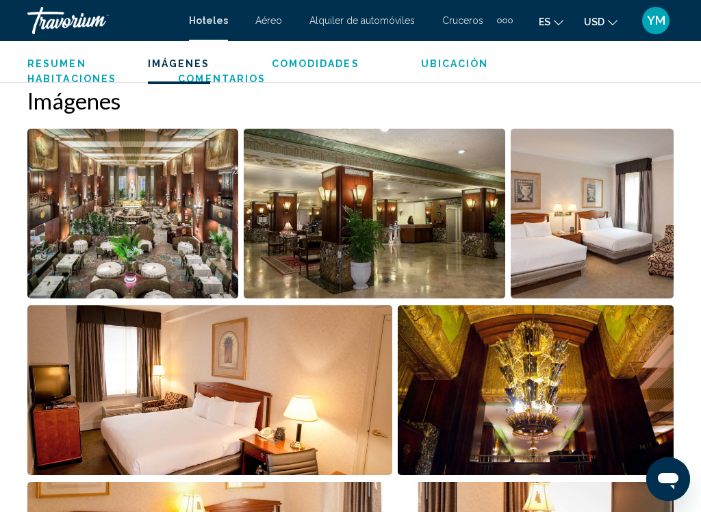
click at [165, 236] on img "Open full-screen image slider" at bounding box center [132, 214] width 211 height 170
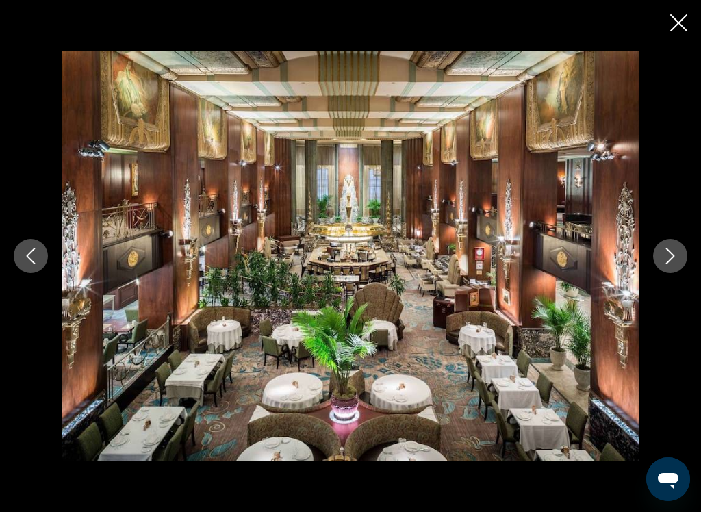
click at [663, 257] on icon "Next image" at bounding box center [670, 256] width 16 height 16
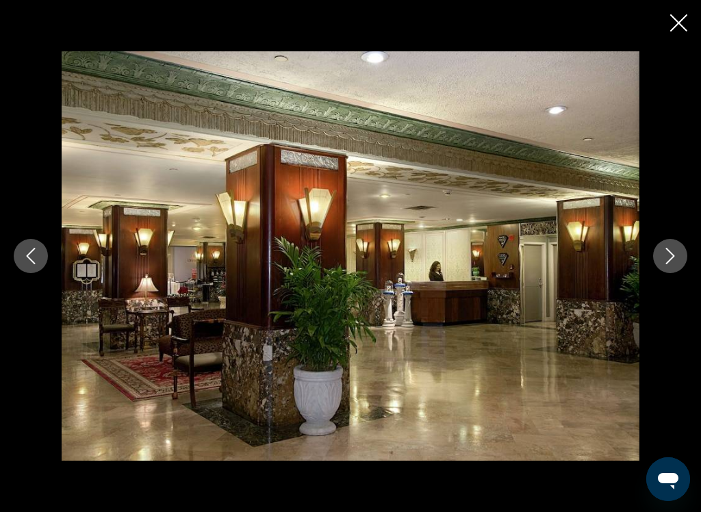
click at [670, 263] on icon "Next image" at bounding box center [670, 256] width 16 height 16
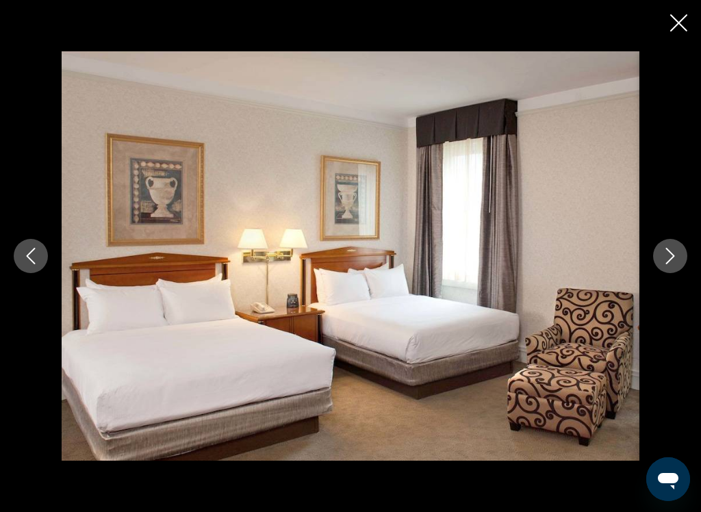
click at [661, 264] on button "Next image" at bounding box center [670, 256] width 34 height 34
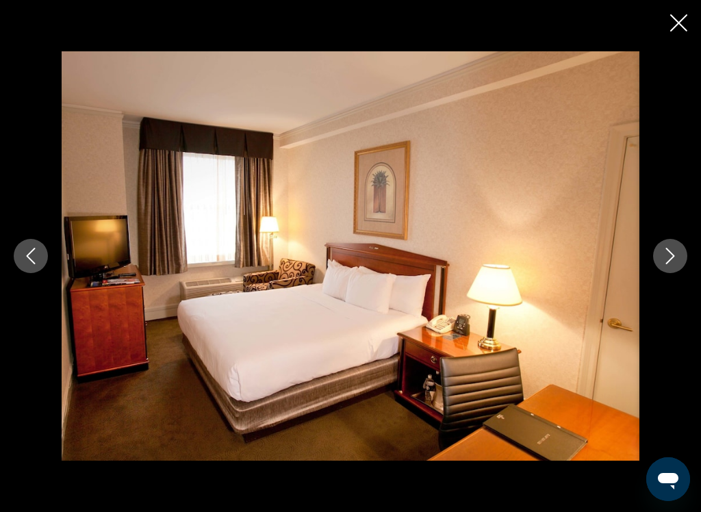
click at [667, 257] on icon "Next image" at bounding box center [670, 256] width 16 height 16
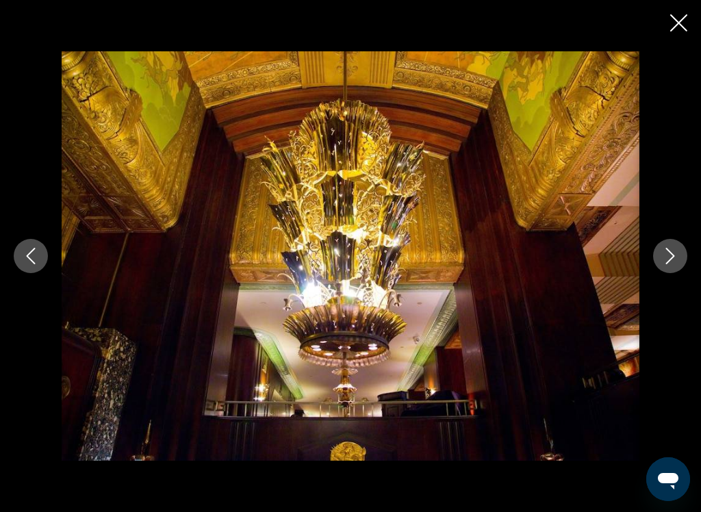
click at [676, 259] on icon "Next image" at bounding box center [670, 256] width 16 height 16
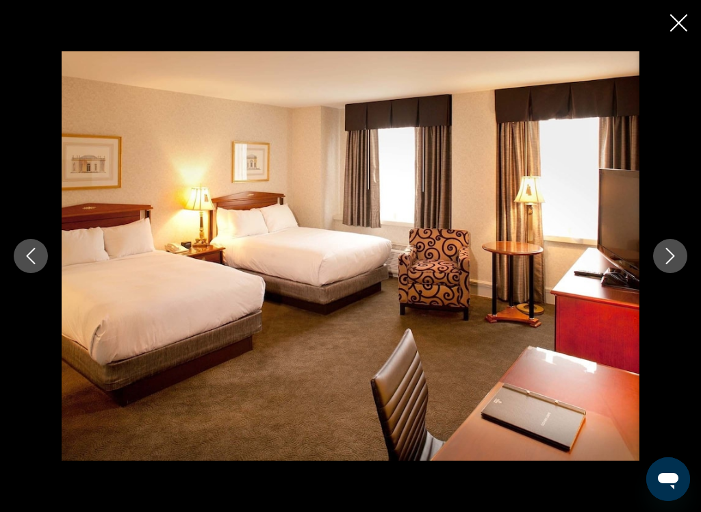
click at [668, 260] on icon "Next image" at bounding box center [670, 256] width 16 height 16
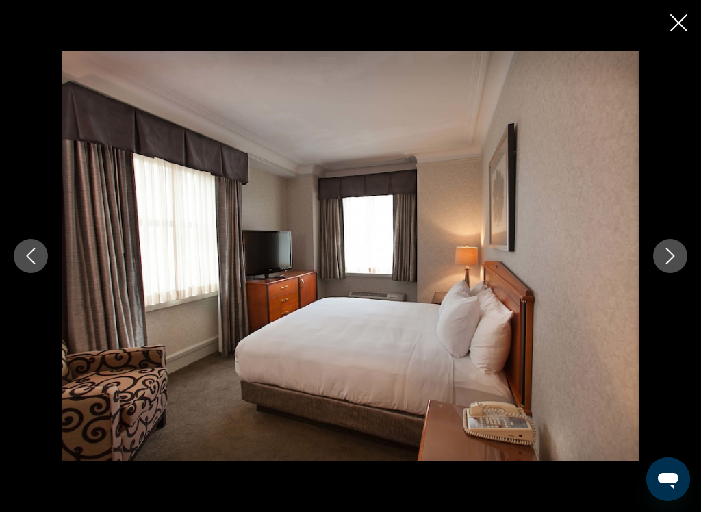
click at [660, 266] on button "Next image" at bounding box center [670, 256] width 34 height 34
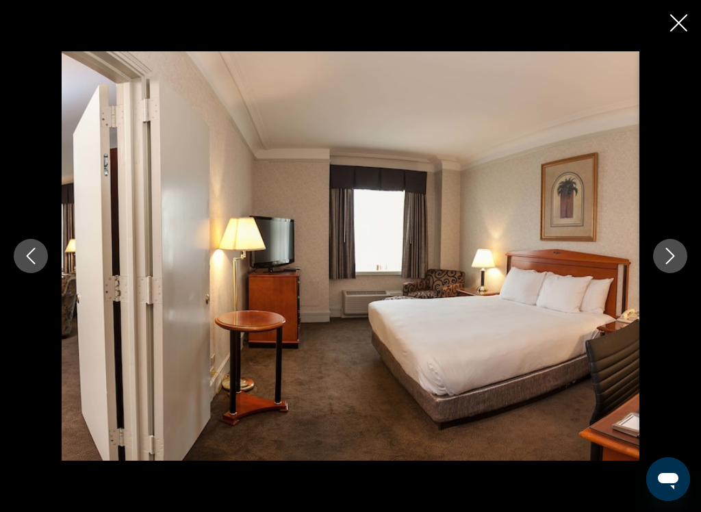
click at [666, 261] on icon "Next image" at bounding box center [670, 256] width 16 height 16
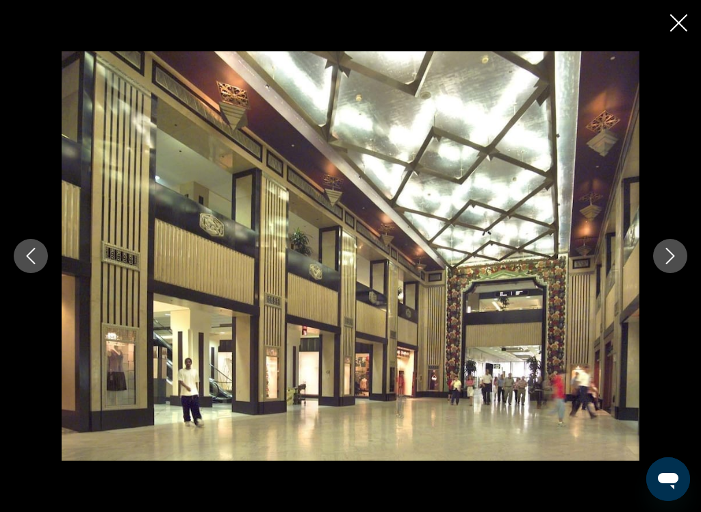
click at [665, 260] on icon "Next image" at bounding box center [670, 256] width 16 height 16
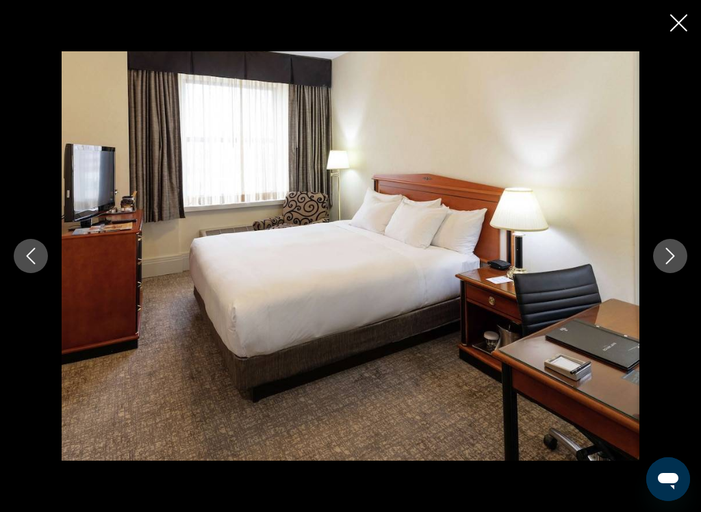
click at [670, 255] on icon "Next image" at bounding box center [670, 256] width 16 height 16
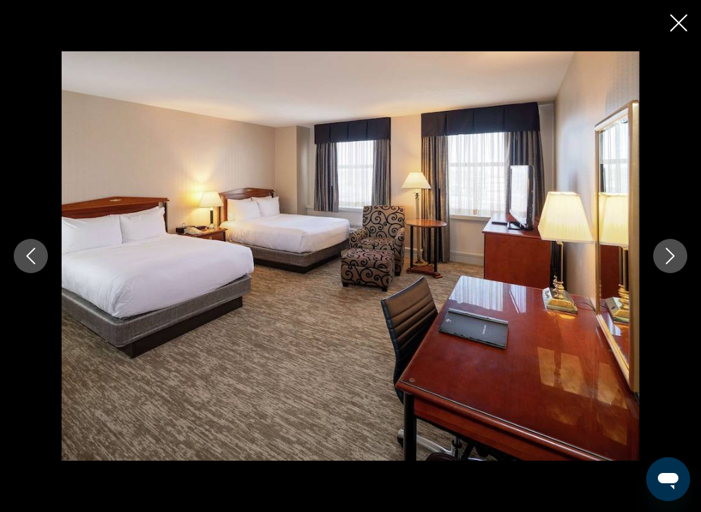
click at [666, 261] on icon "Next image" at bounding box center [670, 256] width 16 height 16
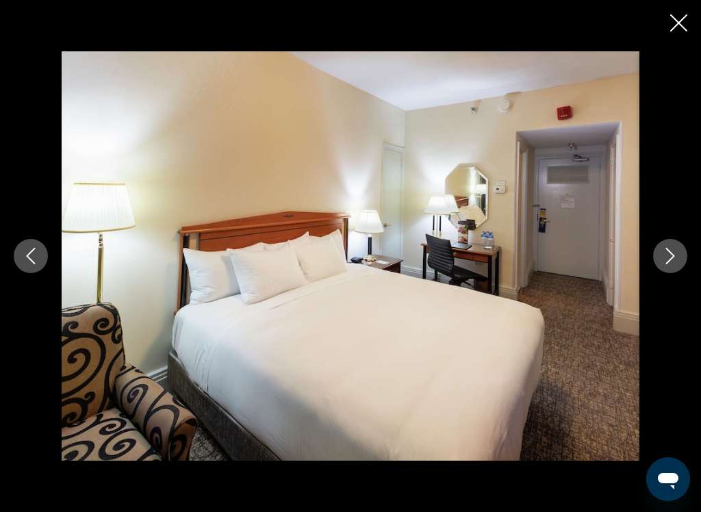
click at [672, 257] on icon "Next image" at bounding box center [670, 256] width 16 height 16
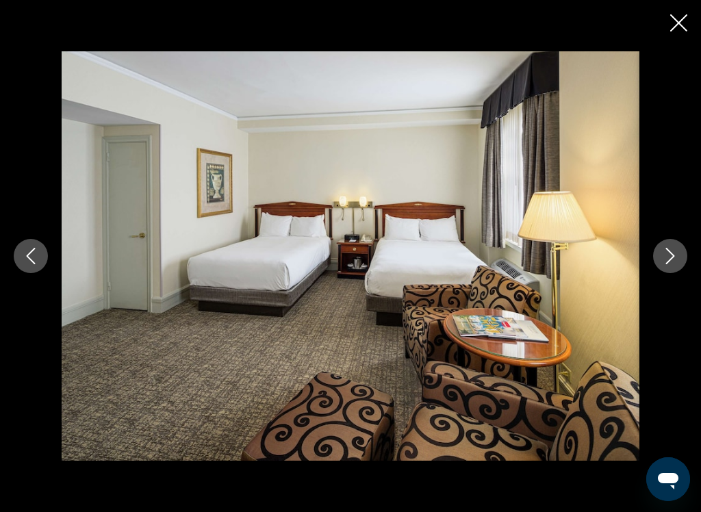
click at [668, 258] on icon "Next image" at bounding box center [670, 256] width 16 height 16
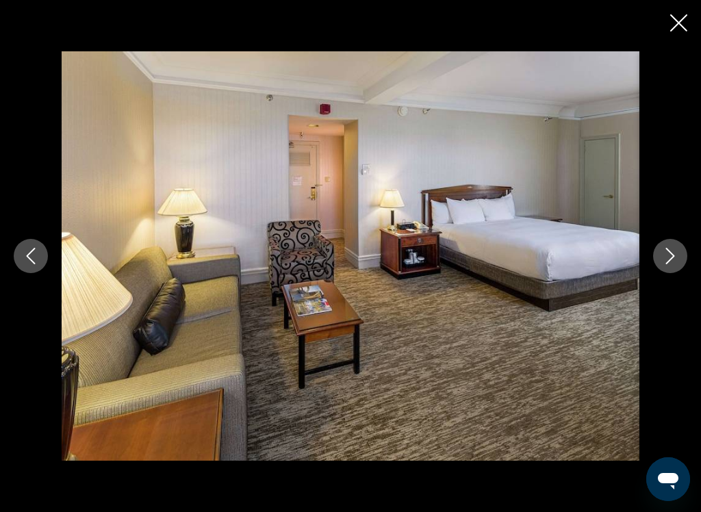
click at [670, 256] on icon "Next image" at bounding box center [670, 256] width 16 height 16
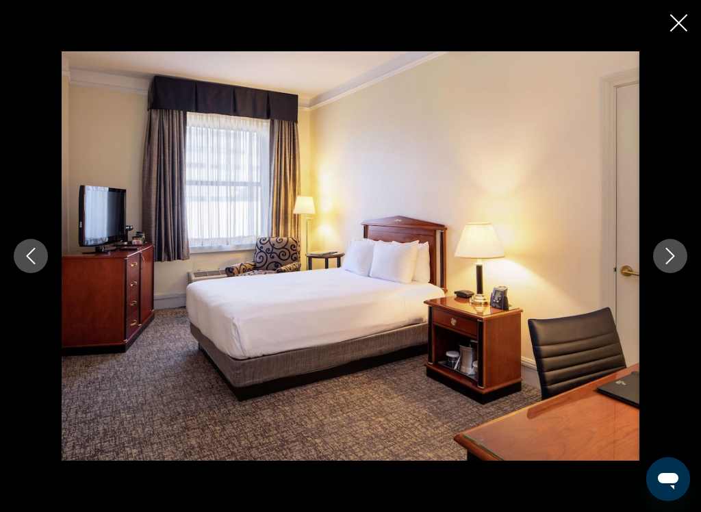
click at [661, 262] on button "Next image" at bounding box center [670, 256] width 34 height 34
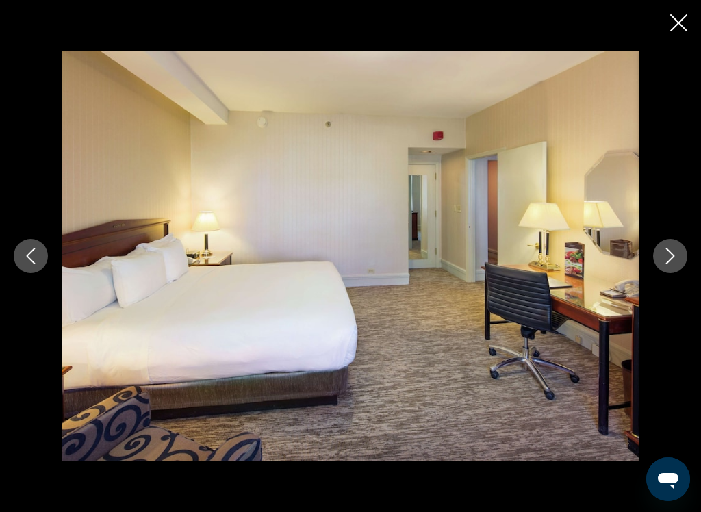
click at [656, 266] on button "Next image" at bounding box center [670, 256] width 34 height 34
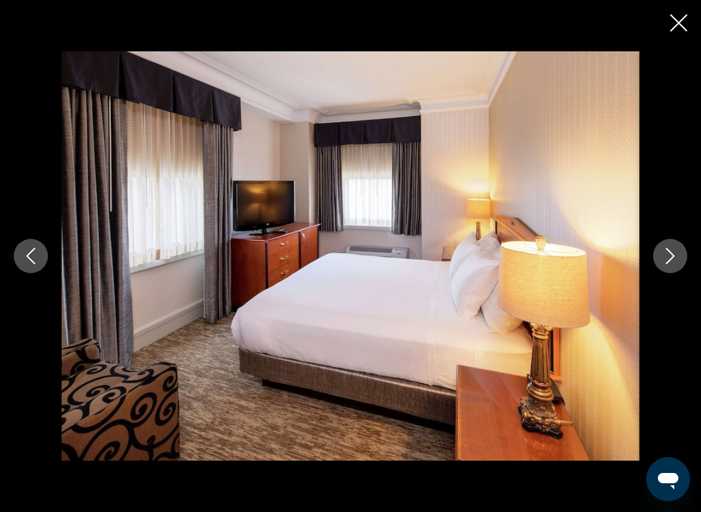
click at [662, 261] on icon "Next image" at bounding box center [670, 256] width 16 height 16
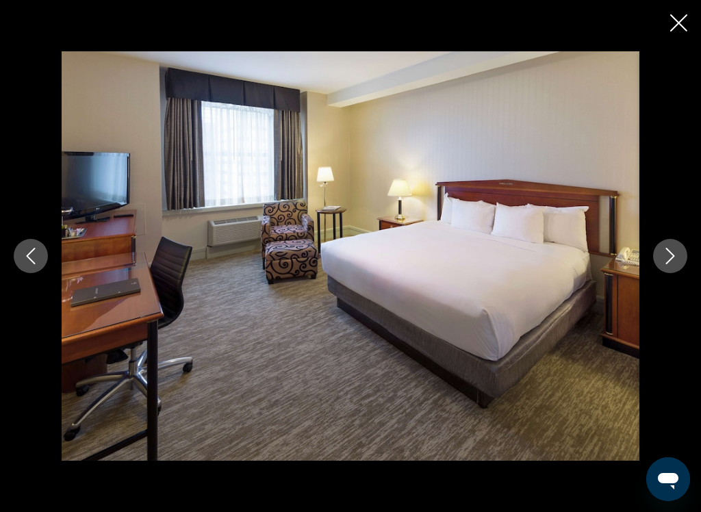
click at [663, 259] on icon "Next image" at bounding box center [670, 256] width 16 height 16
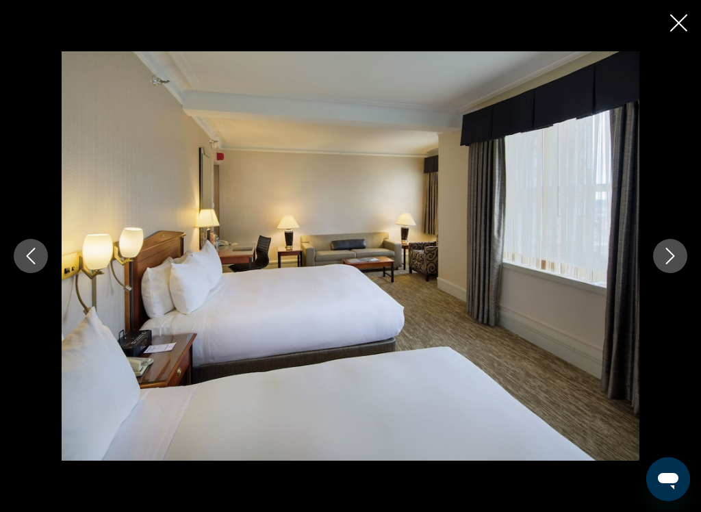
click at [666, 255] on icon "Next image" at bounding box center [670, 256] width 16 height 16
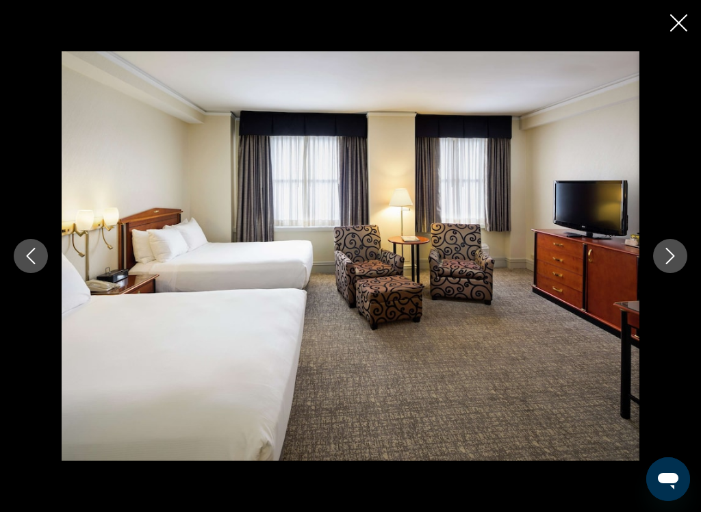
click at [666, 257] on icon "Next image" at bounding box center [670, 256] width 16 height 16
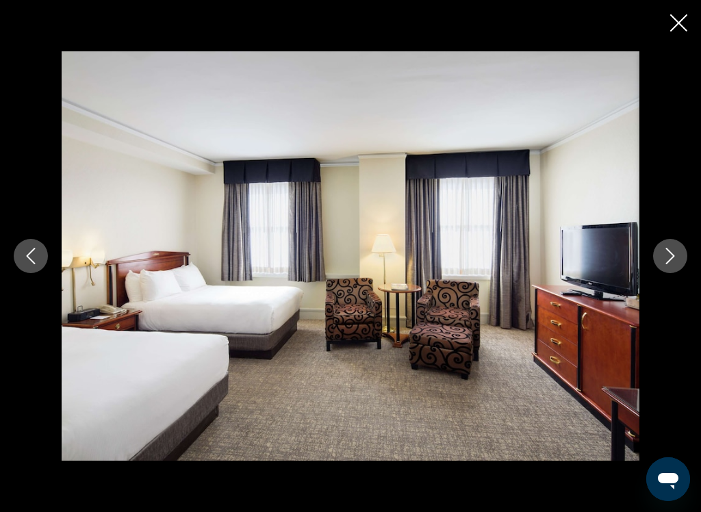
click at [663, 260] on icon "Next image" at bounding box center [670, 256] width 16 height 16
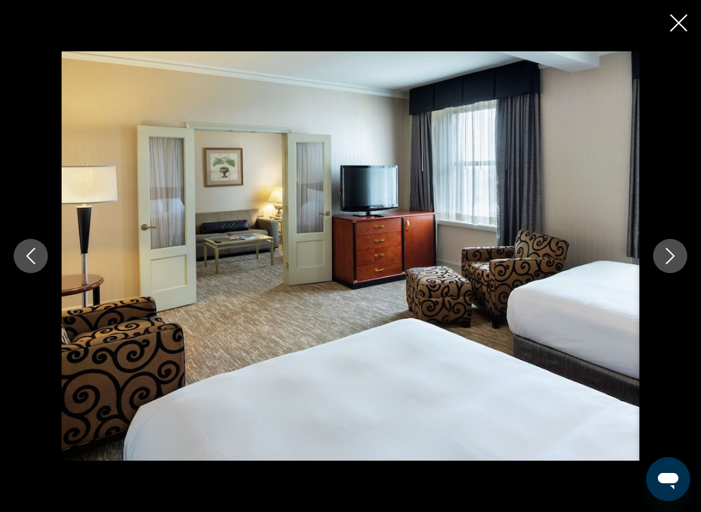
click at [669, 260] on icon "Next image" at bounding box center [670, 256] width 16 height 16
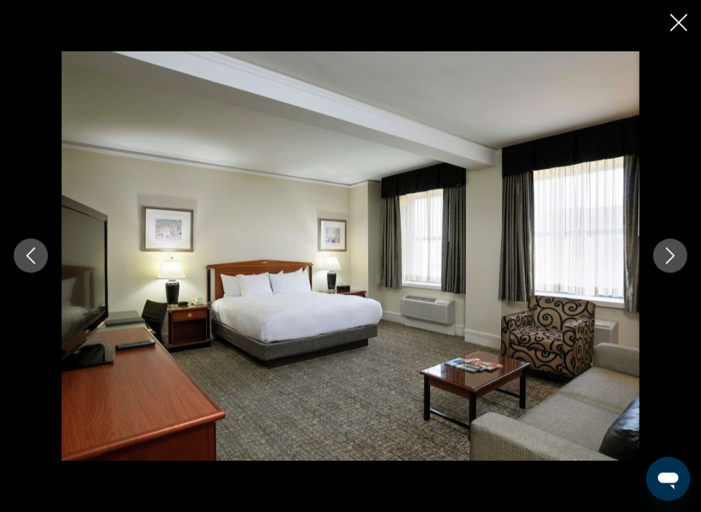
scroll to position [1500, 0]
click at [687, 18] on icon "Close slideshow" at bounding box center [678, 22] width 17 height 17
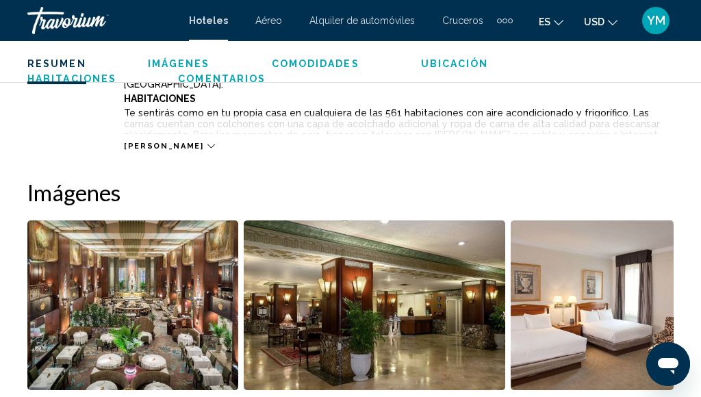
scroll to position [766, 0]
